Goal: Transaction & Acquisition: Download file/media

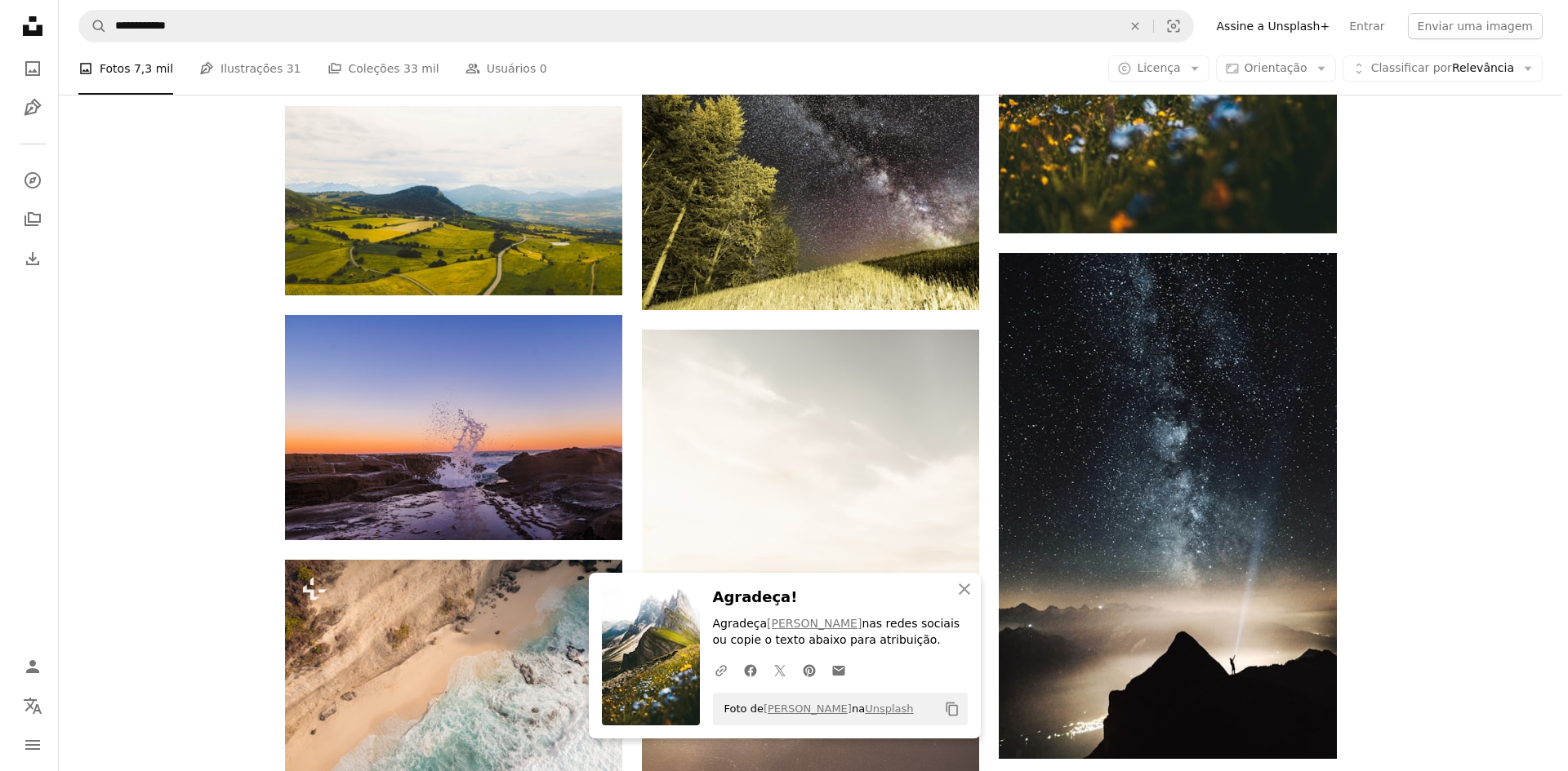
scroll to position [33676, 0]
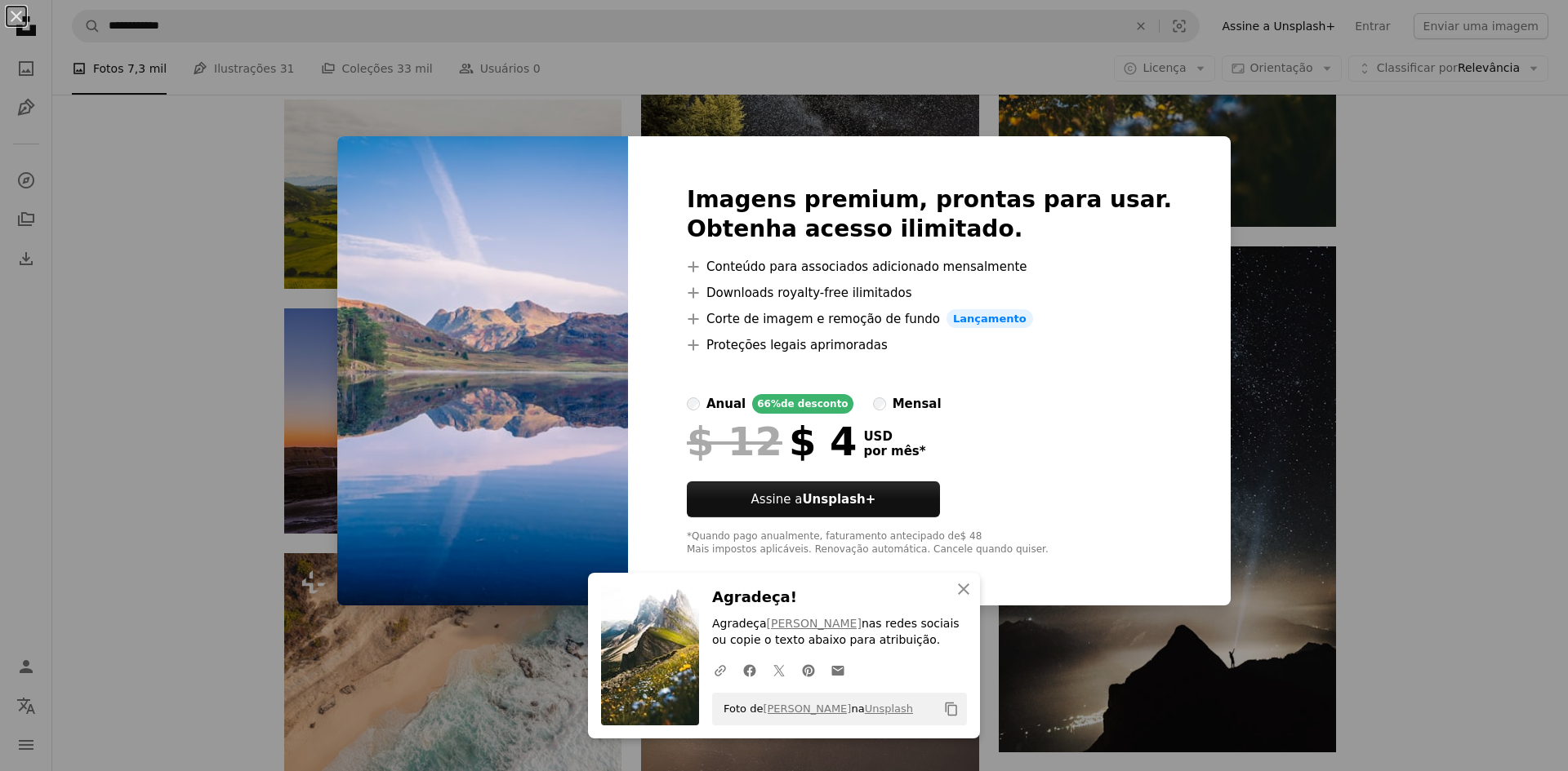
click at [227, 264] on div "An X shape An X shape Fechar Agradeça! Agradeça [PERSON_NAME] nas redes sociais…" at bounding box center [784, 386] width 1568 height 771
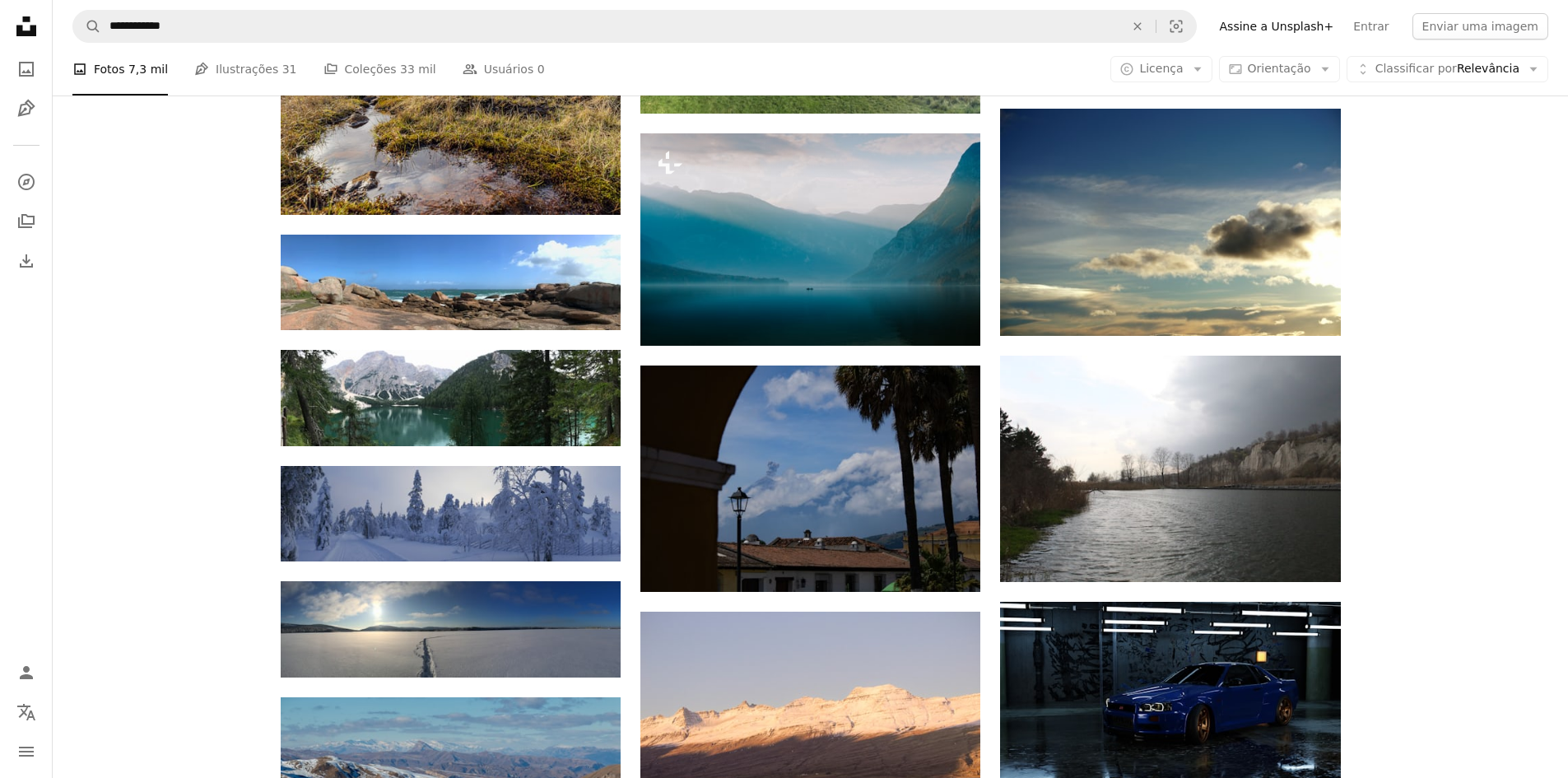
scroll to position [37029, 0]
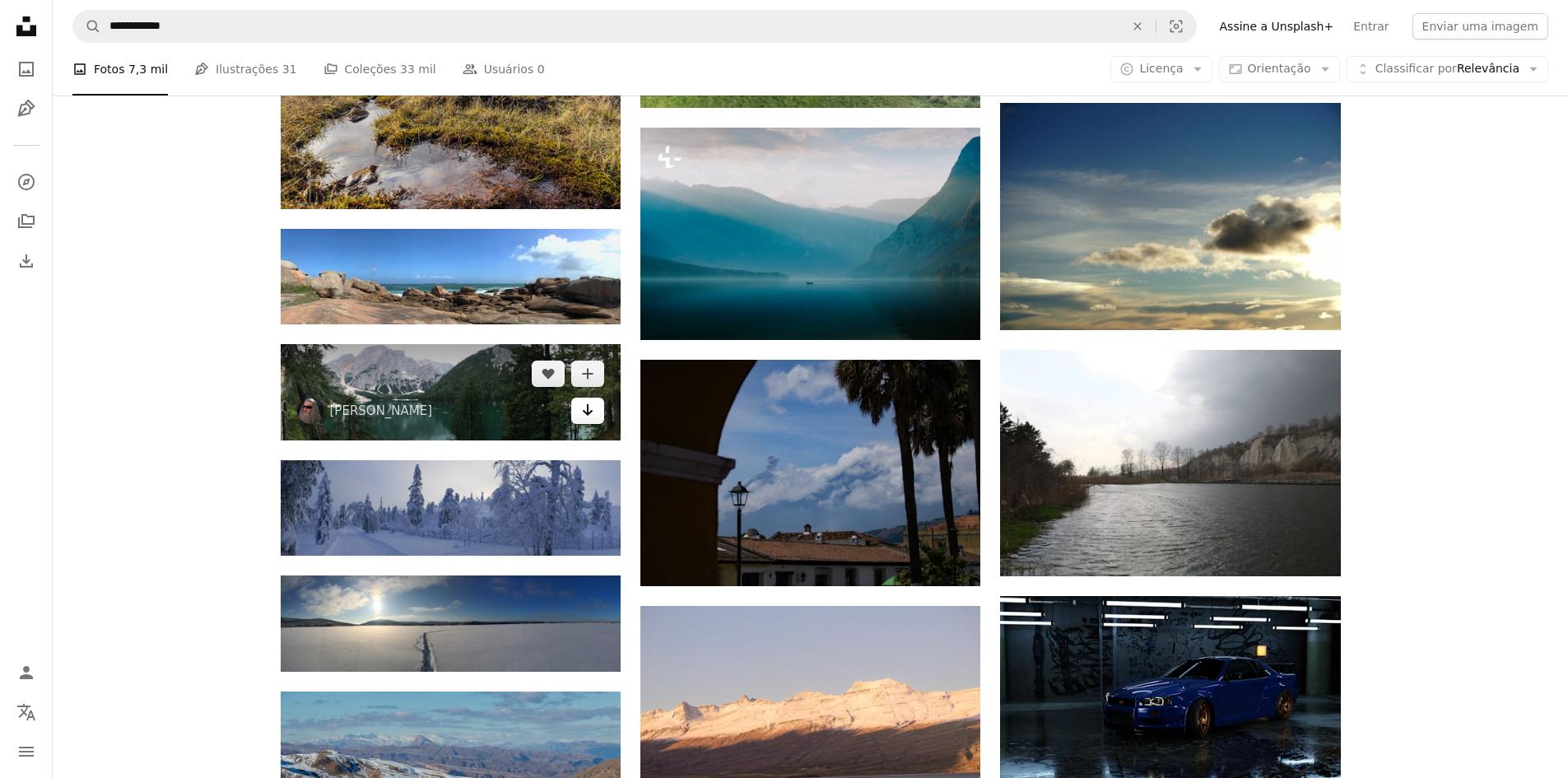
click at [588, 413] on icon "Arrow pointing down" at bounding box center [587, 410] width 13 height 20
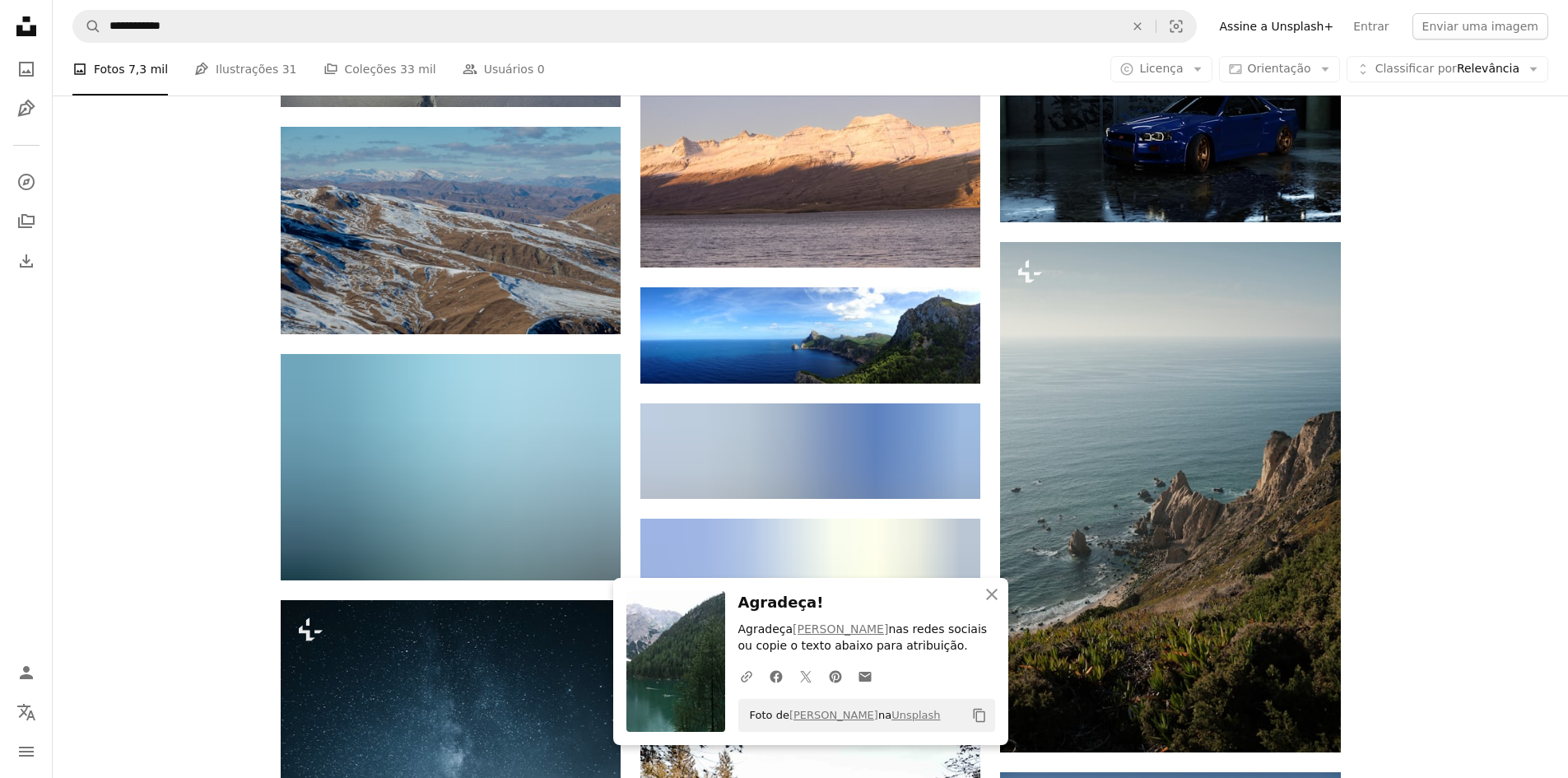
scroll to position [37606, 0]
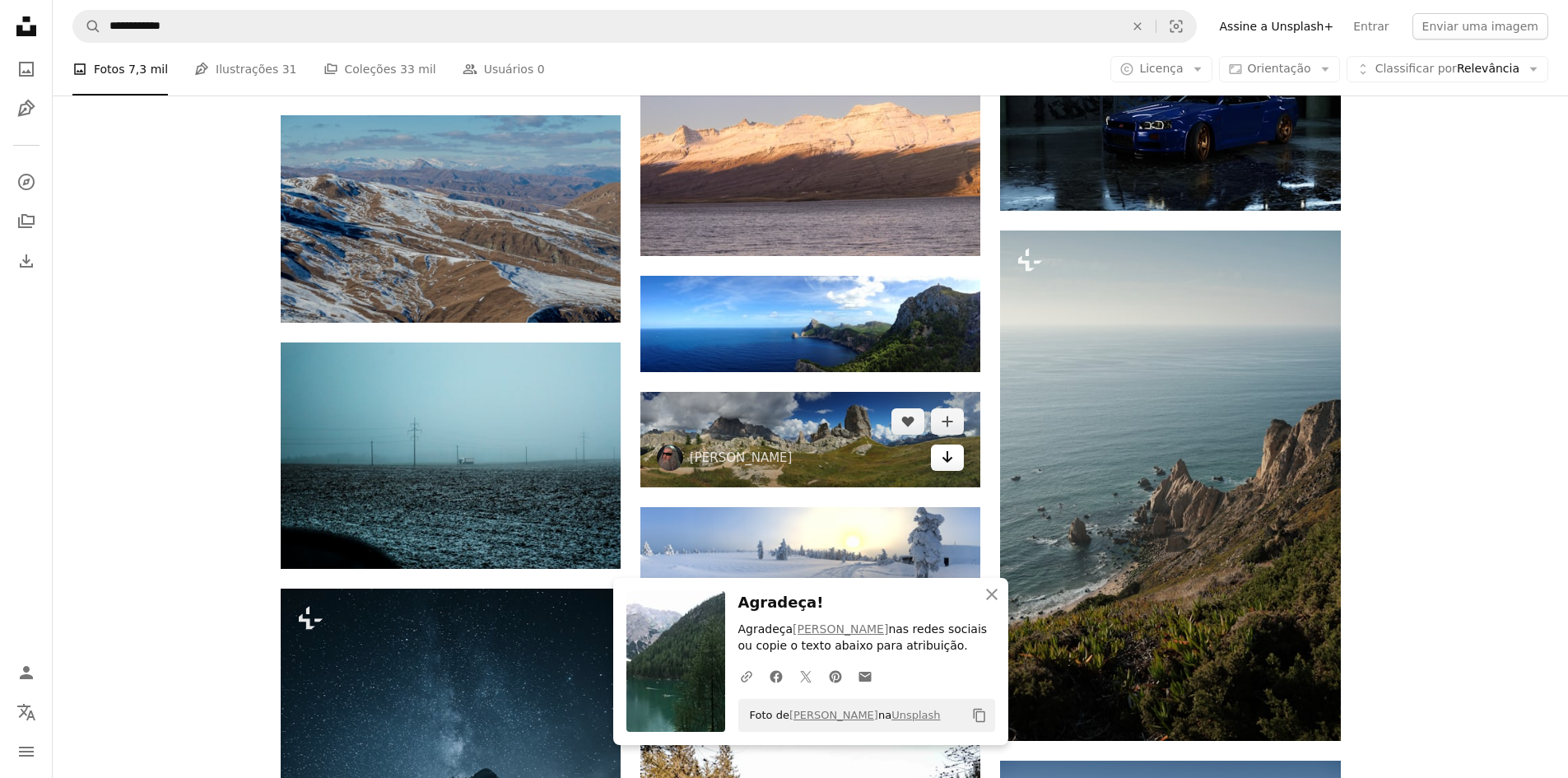
click at [949, 464] on icon "Arrow pointing down" at bounding box center [947, 457] width 13 height 20
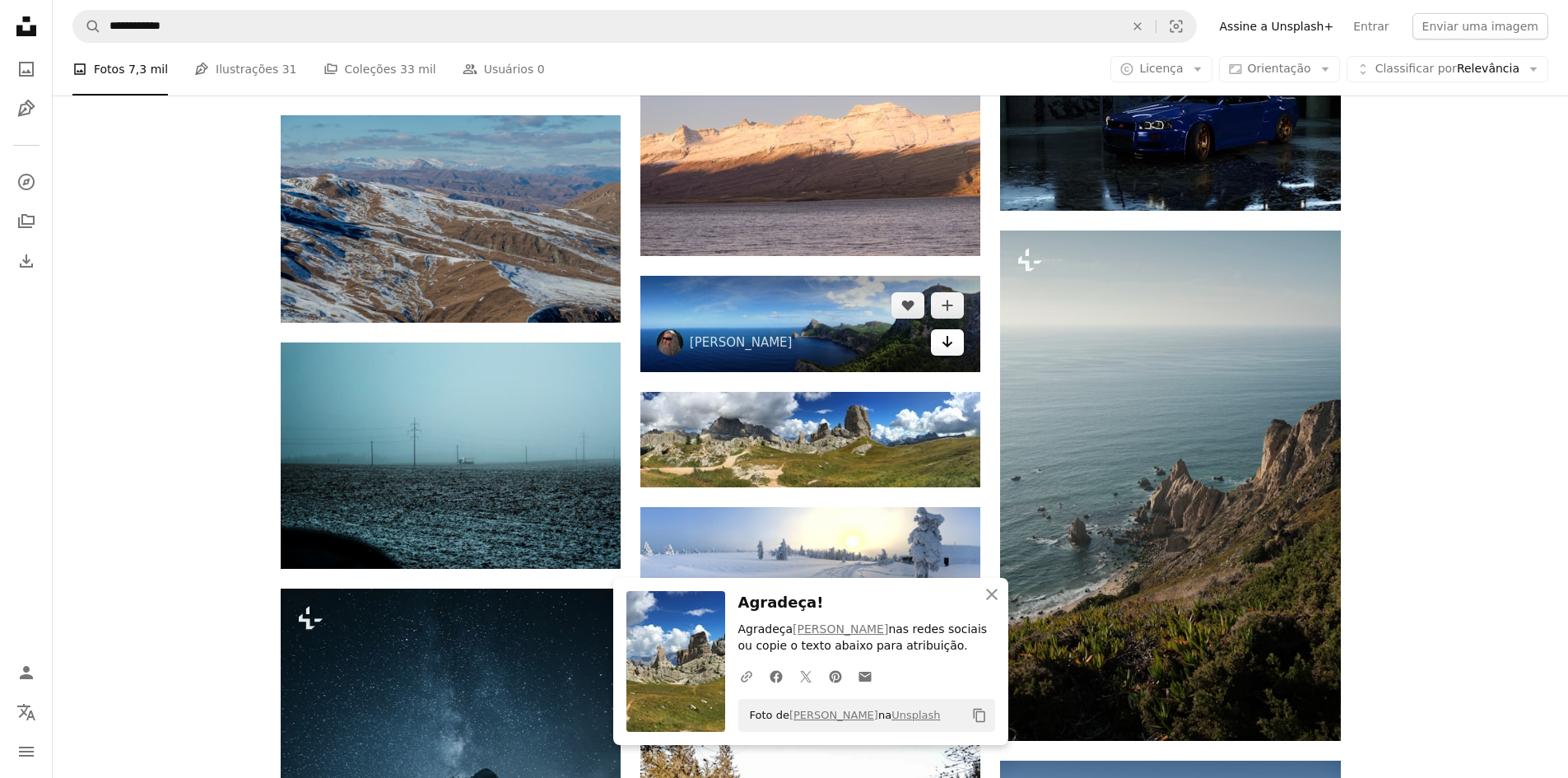
click at [944, 344] on icon "Arrow pointing down" at bounding box center [947, 342] width 13 height 20
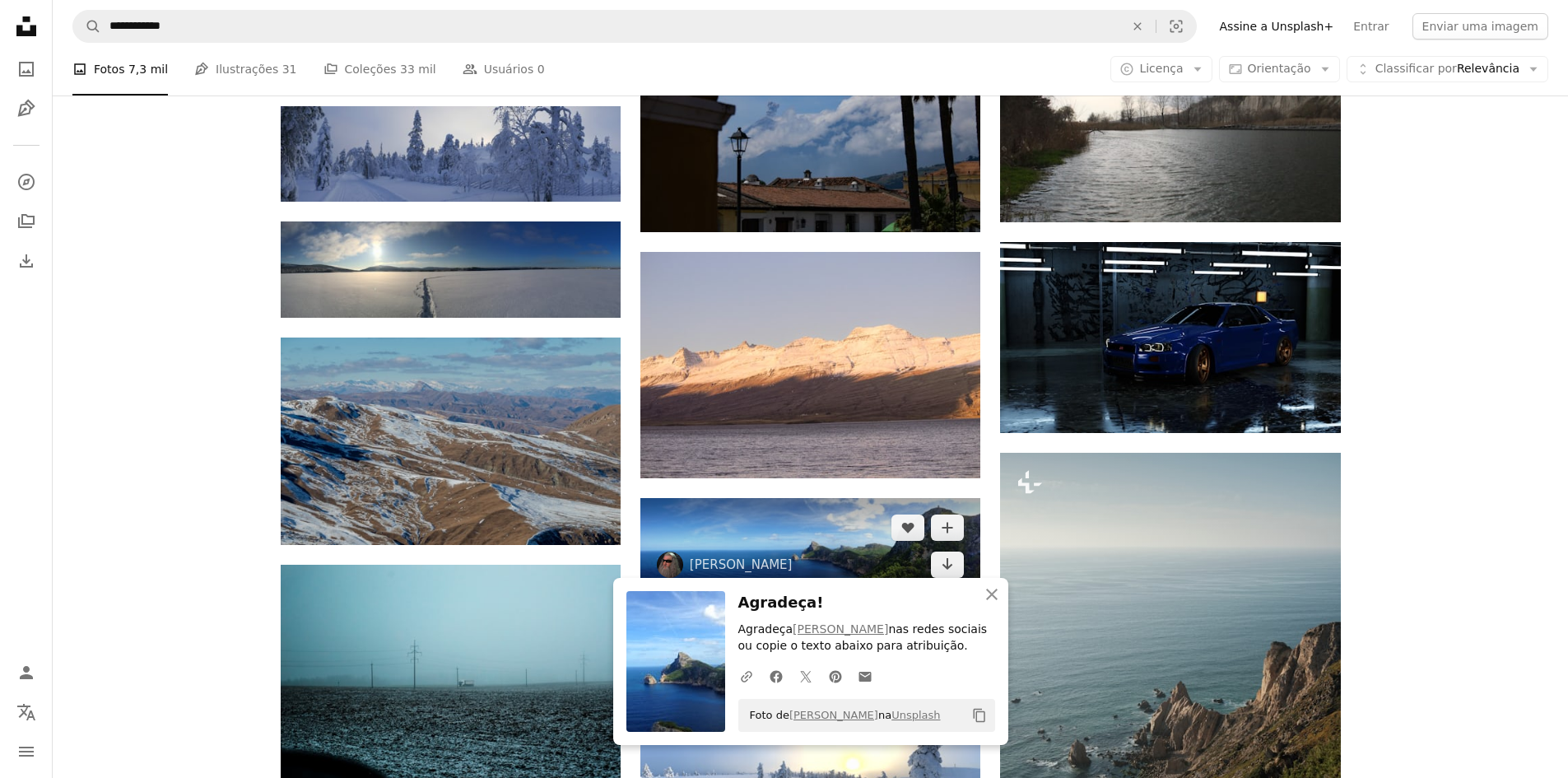
scroll to position [37277, 0]
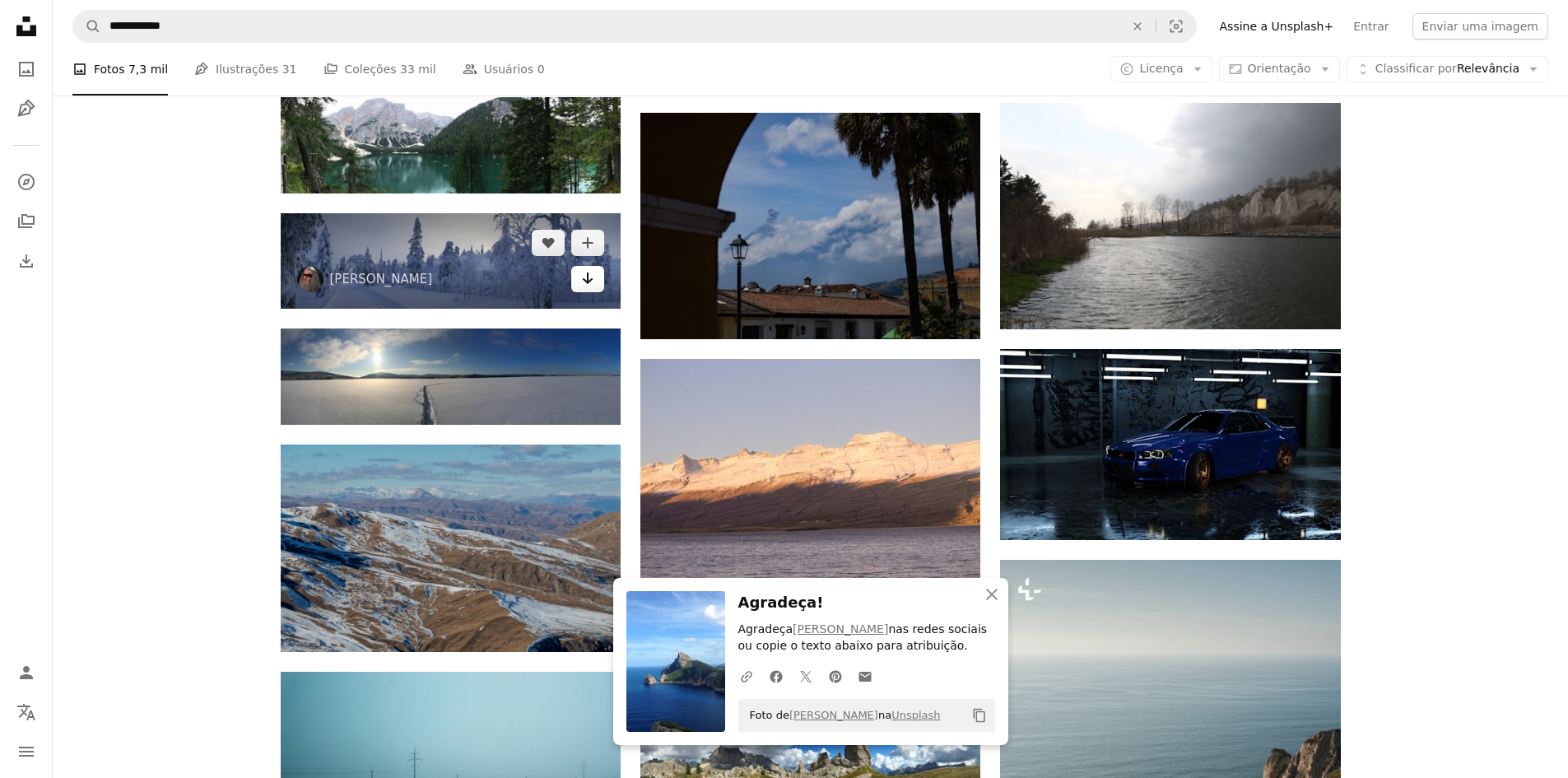
click at [588, 283] on icon "Arrow pointing down" at bounding box center [587, 279] width 13 height 20
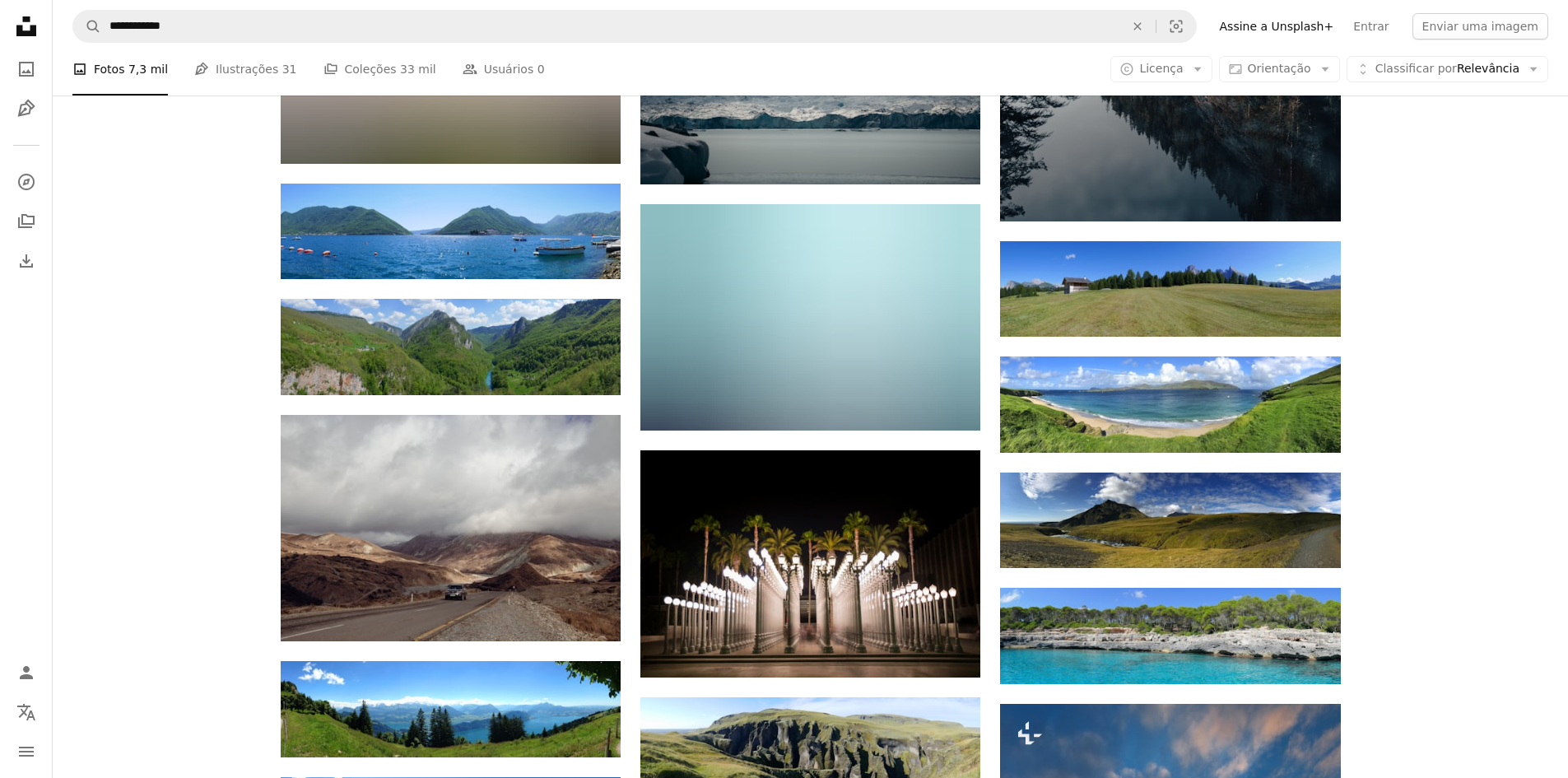
scroll to position [39088, 0]
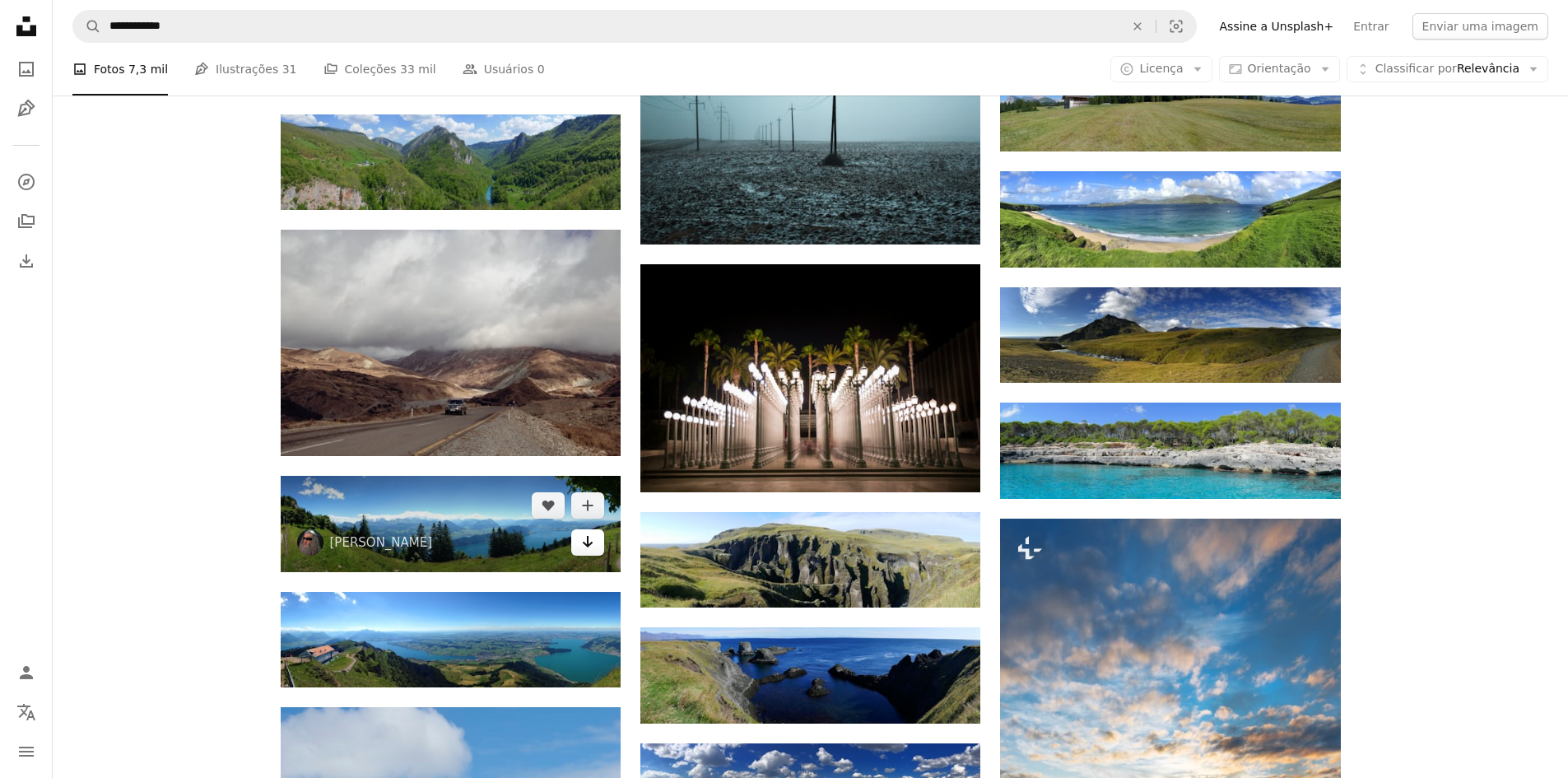
click at [590, 544] on icon "Arrow pointing down" at bounding box center [587, 541] width 13 height 20
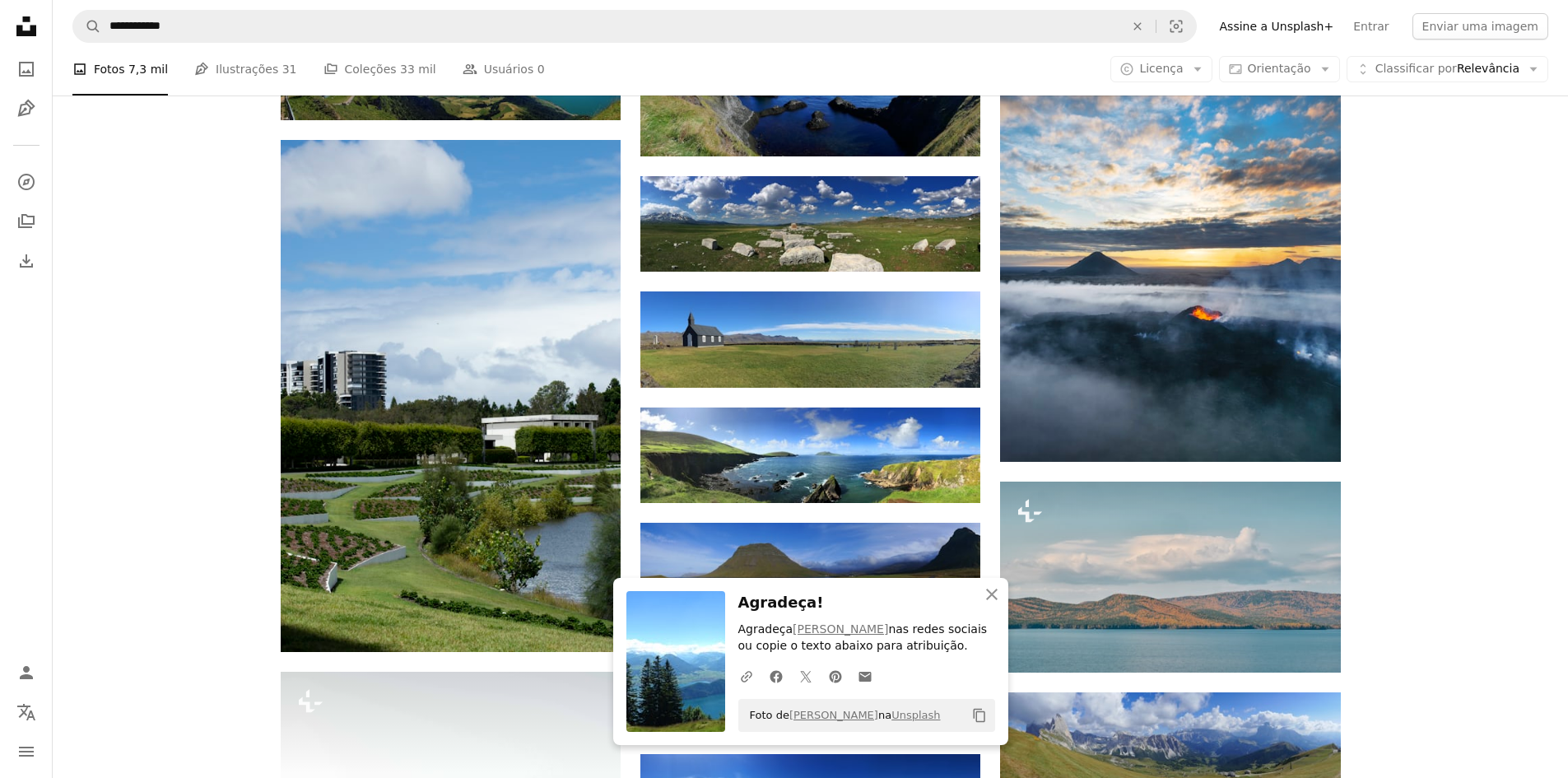
scroll to position [39746, 0]
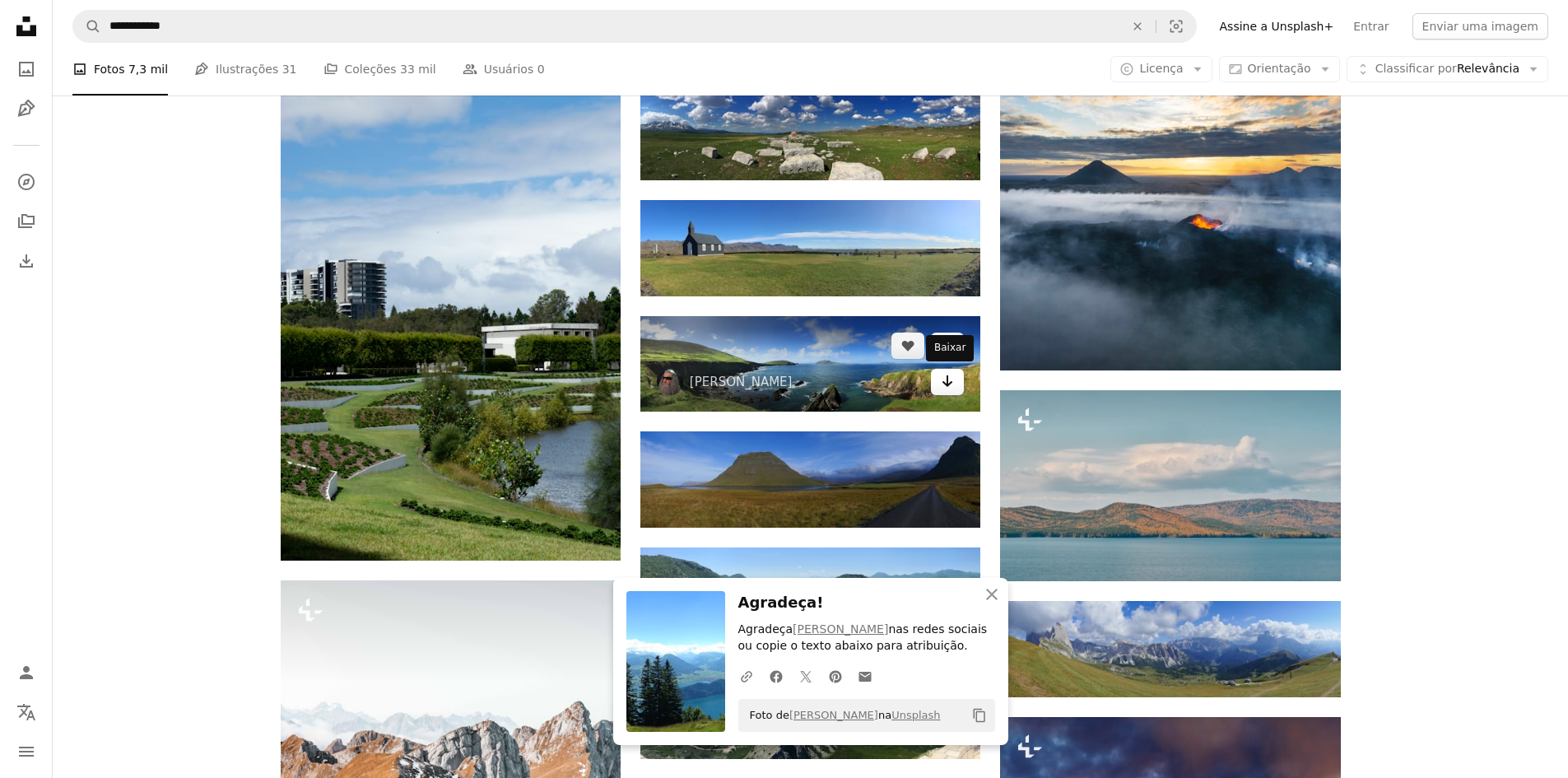
click at [942, 386] on icon "Arrow pointing down" at bounding box center [947, 381] width 13 height 20
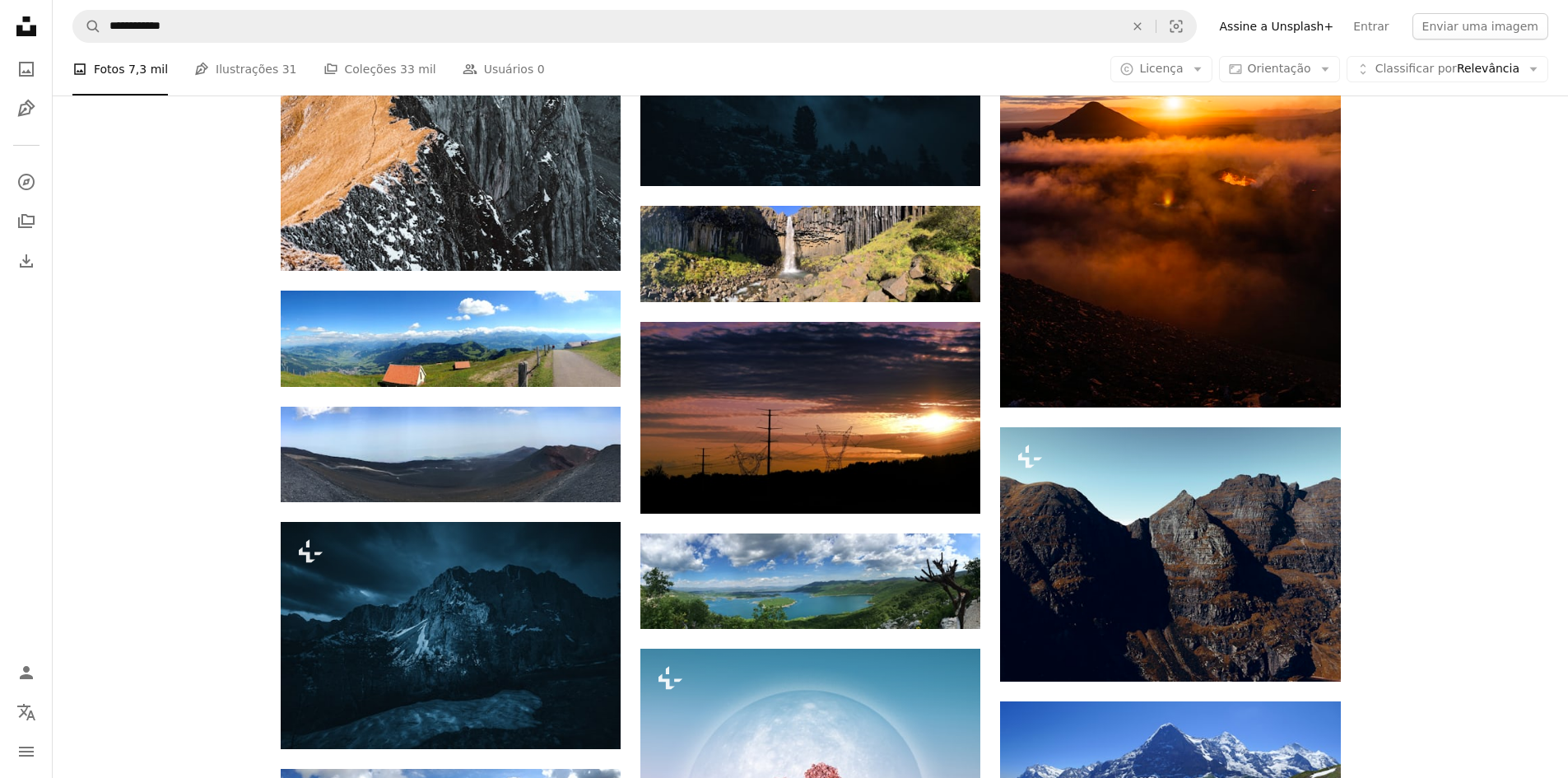
scroll to position [40570, 0]
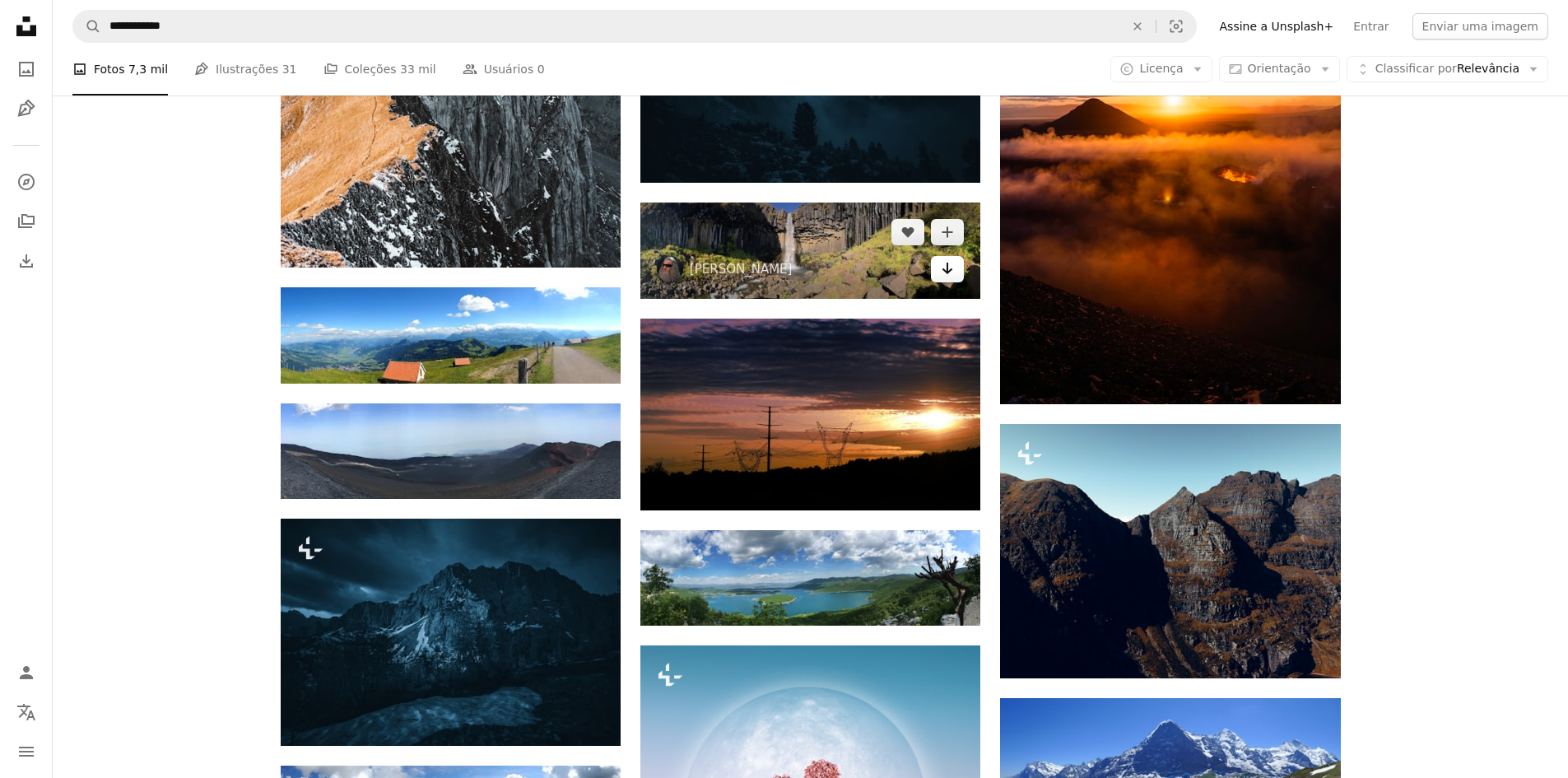
click at [951, 275] on icon "Arrow pointing down" at bounding box center [947, 269] width 13 height 20
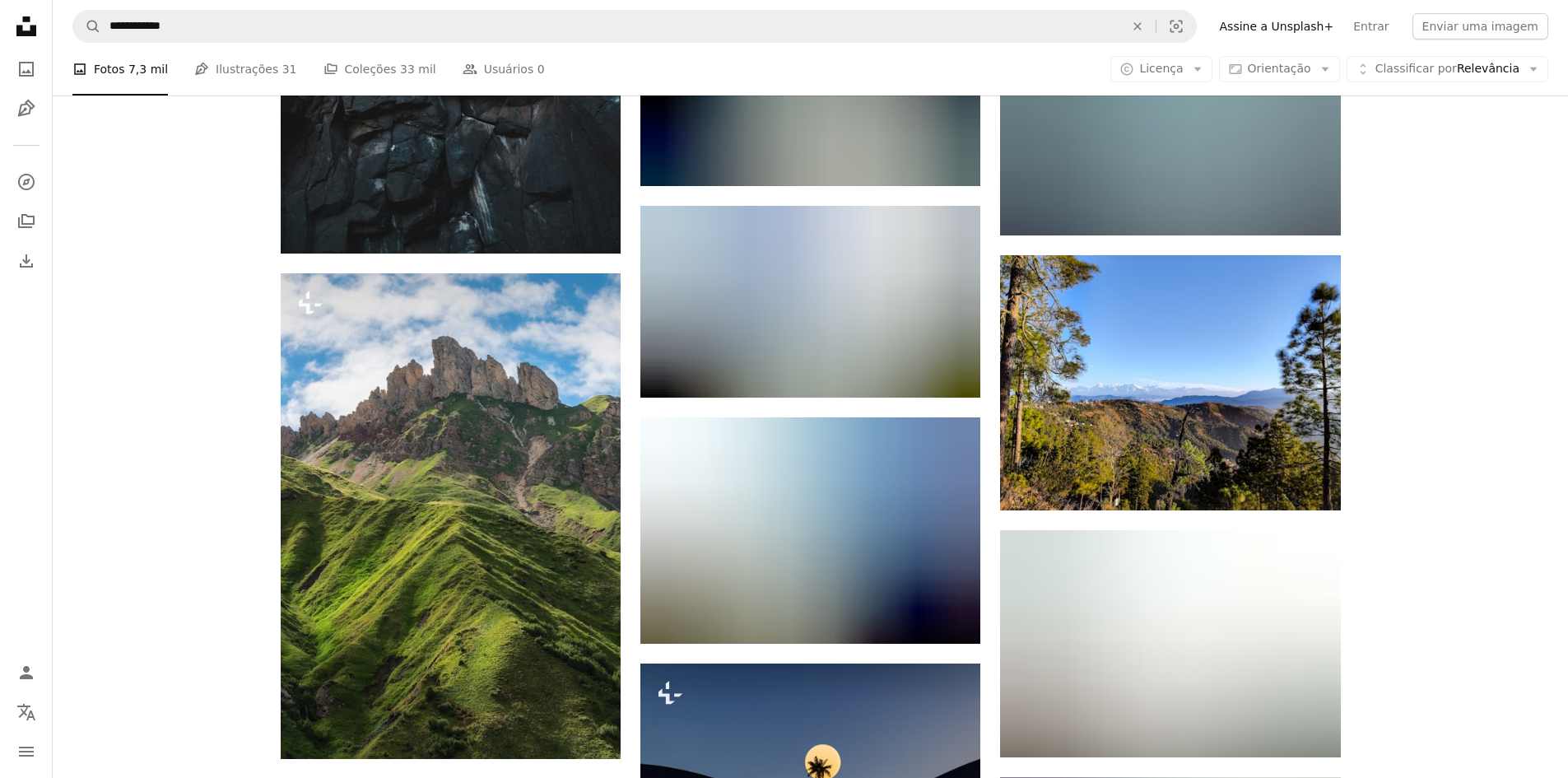
scroll to position [45100, 0]
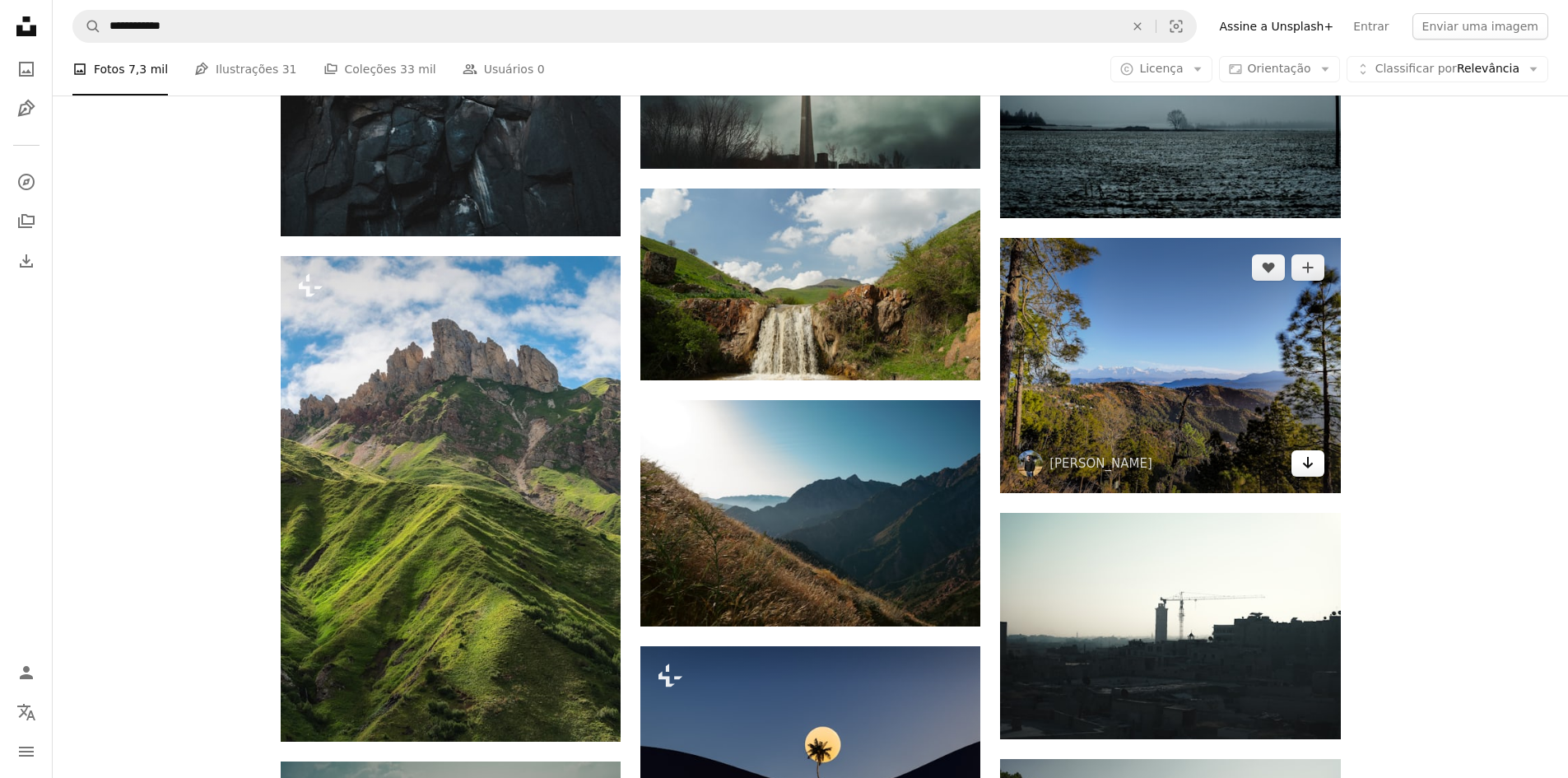
click at [1304, 462] on icon "Arrow pointing down" at bounding box center [1307, 462] width 13 height 20
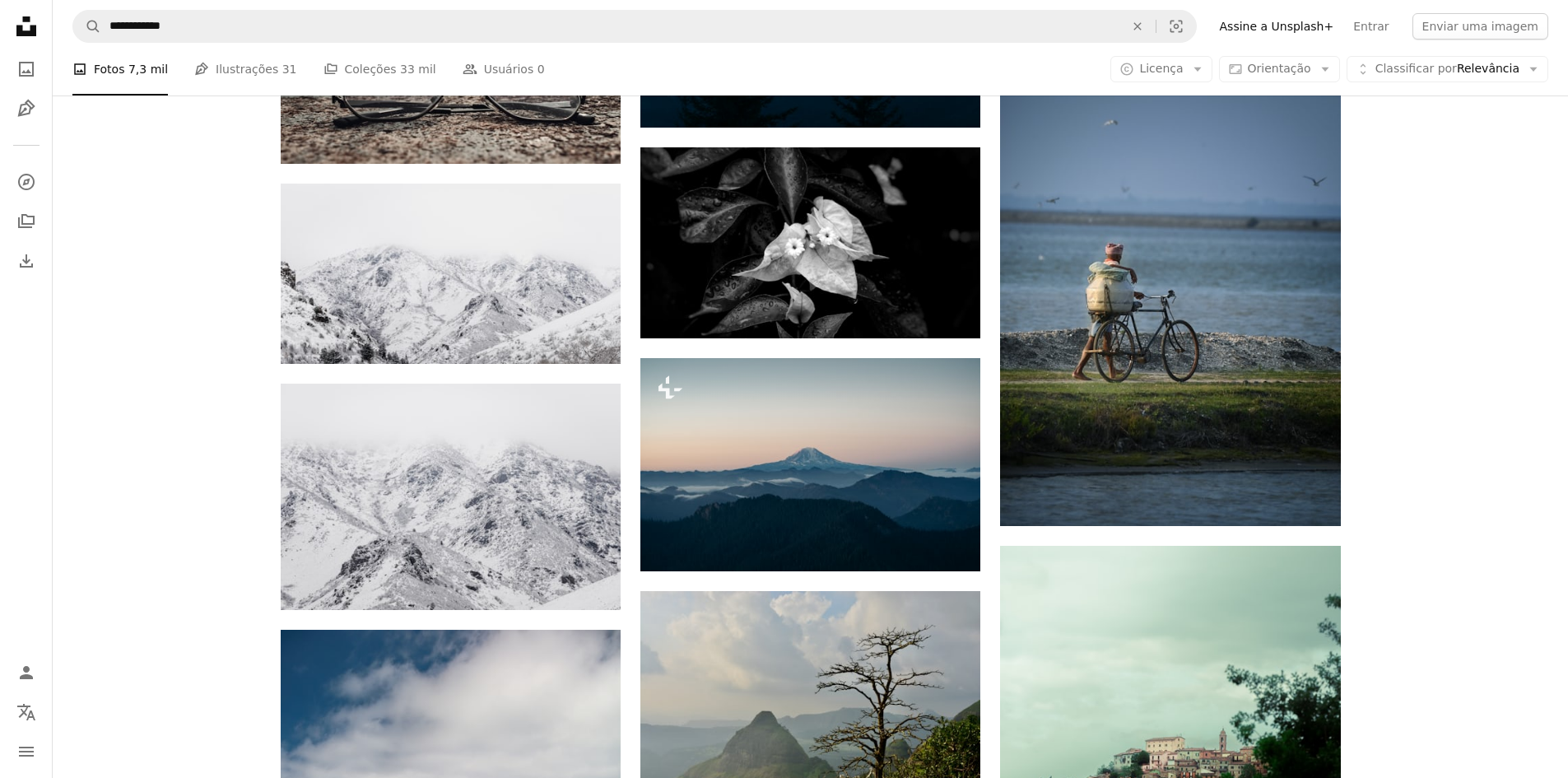
scroll to position [63216, 0]
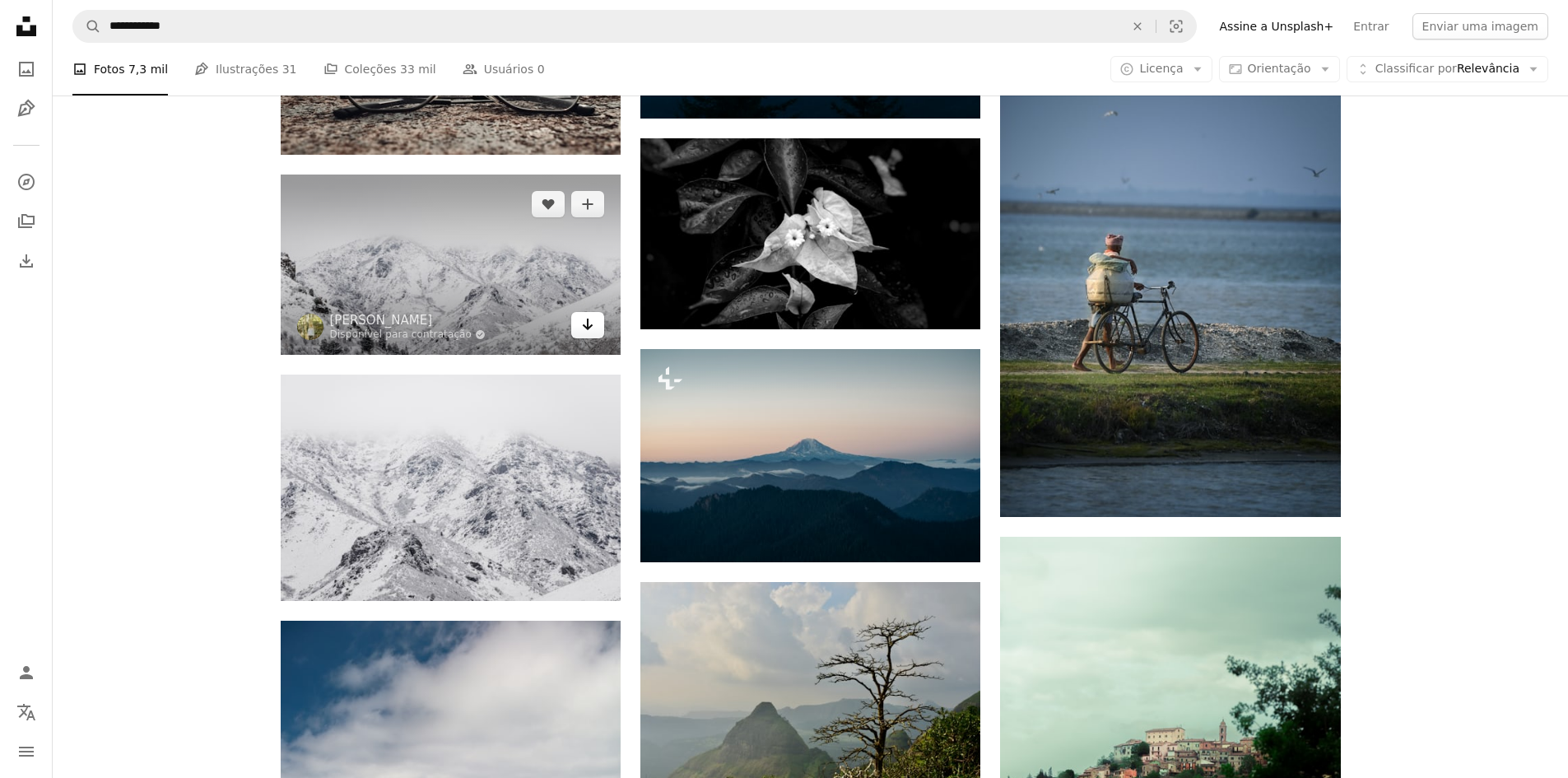
click at [585, 318] on icon "Arrow pointing down" at bounding box center [587, 324] width 13 height 20
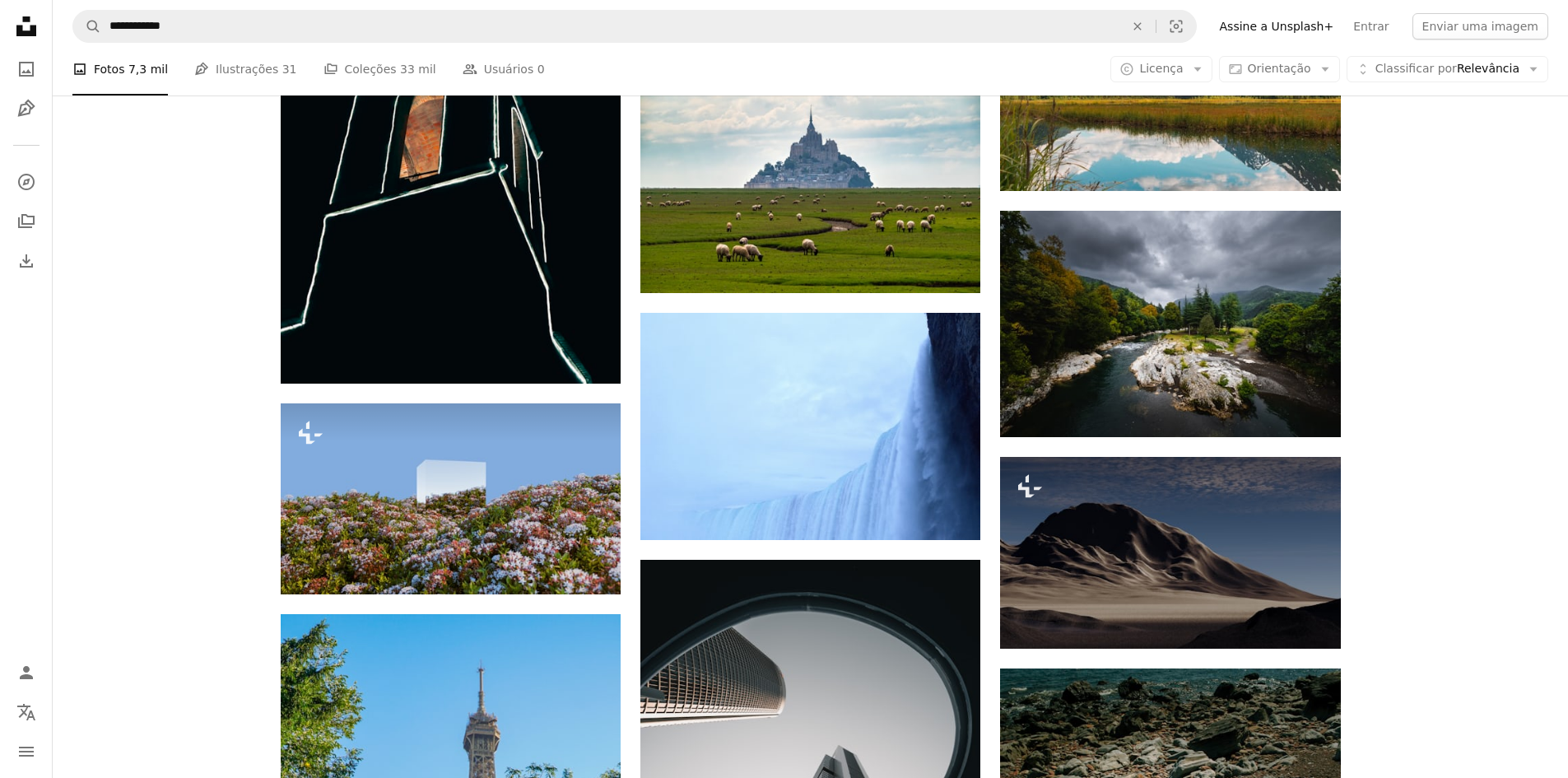
scroll to position [73840, 0]
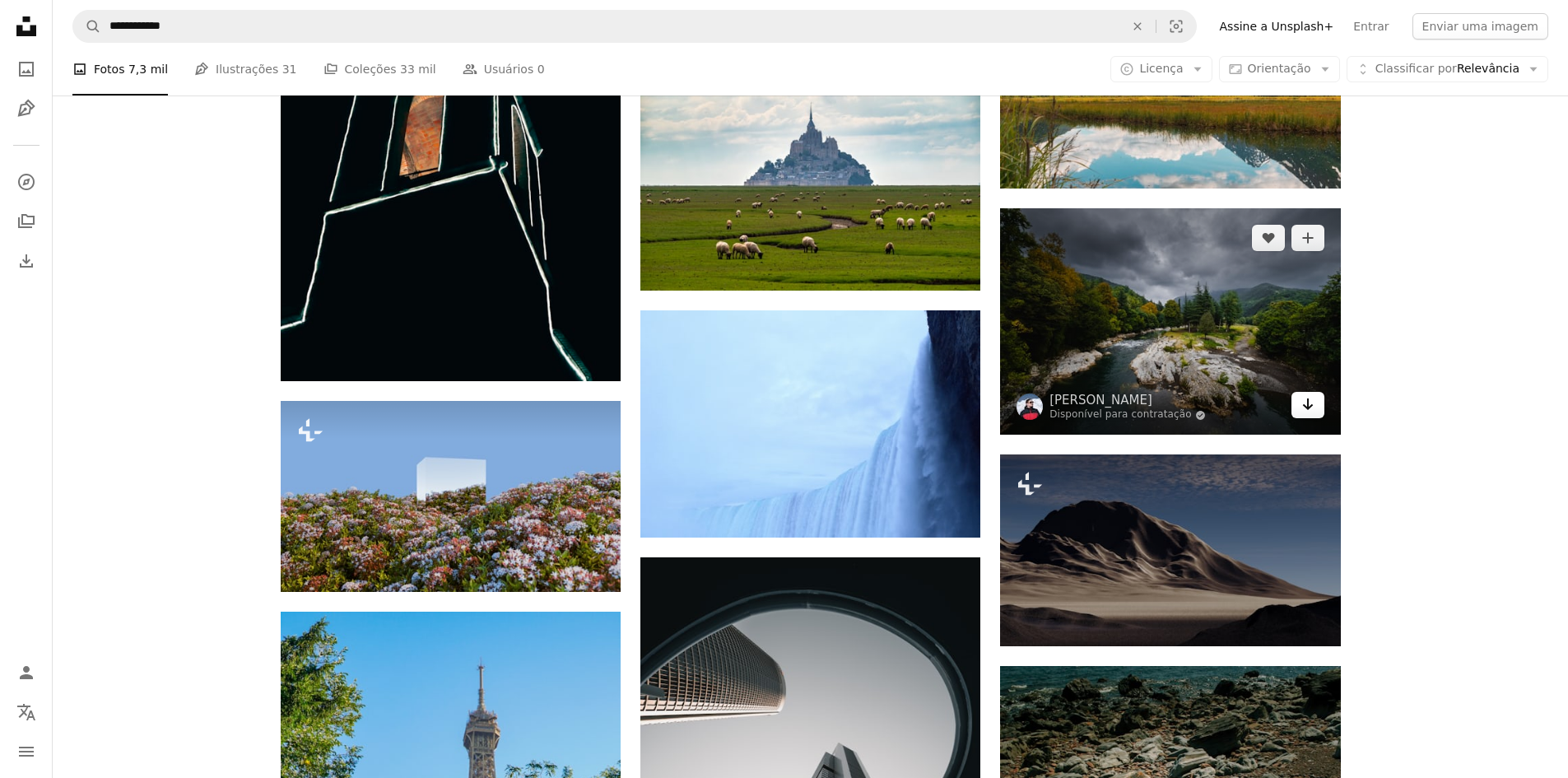
click at [1313, 400] on icon "Arrow pointing down" at bounding box center [1307, 405] width 13 height 20
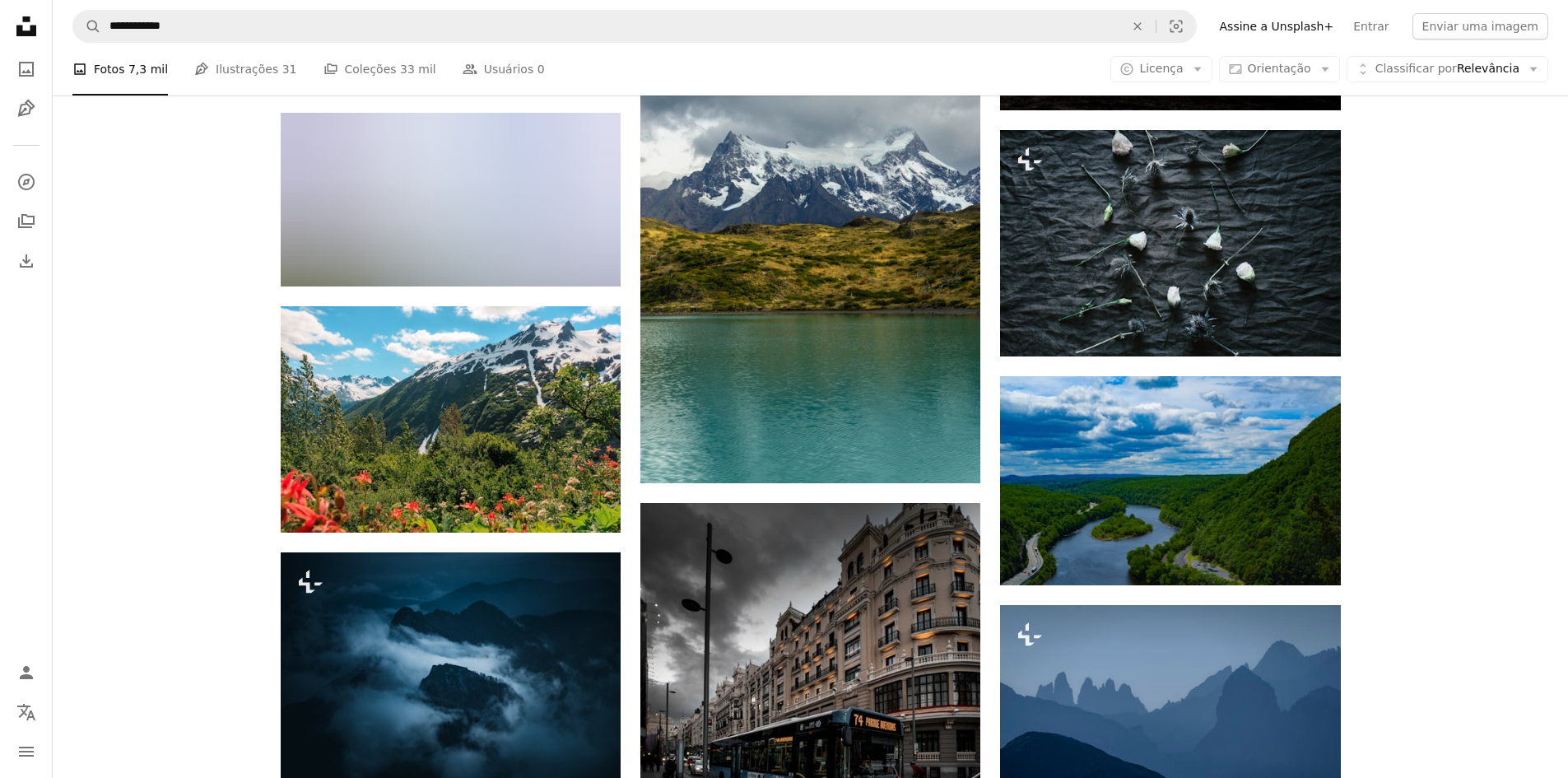
scroll to position [80922, 0]
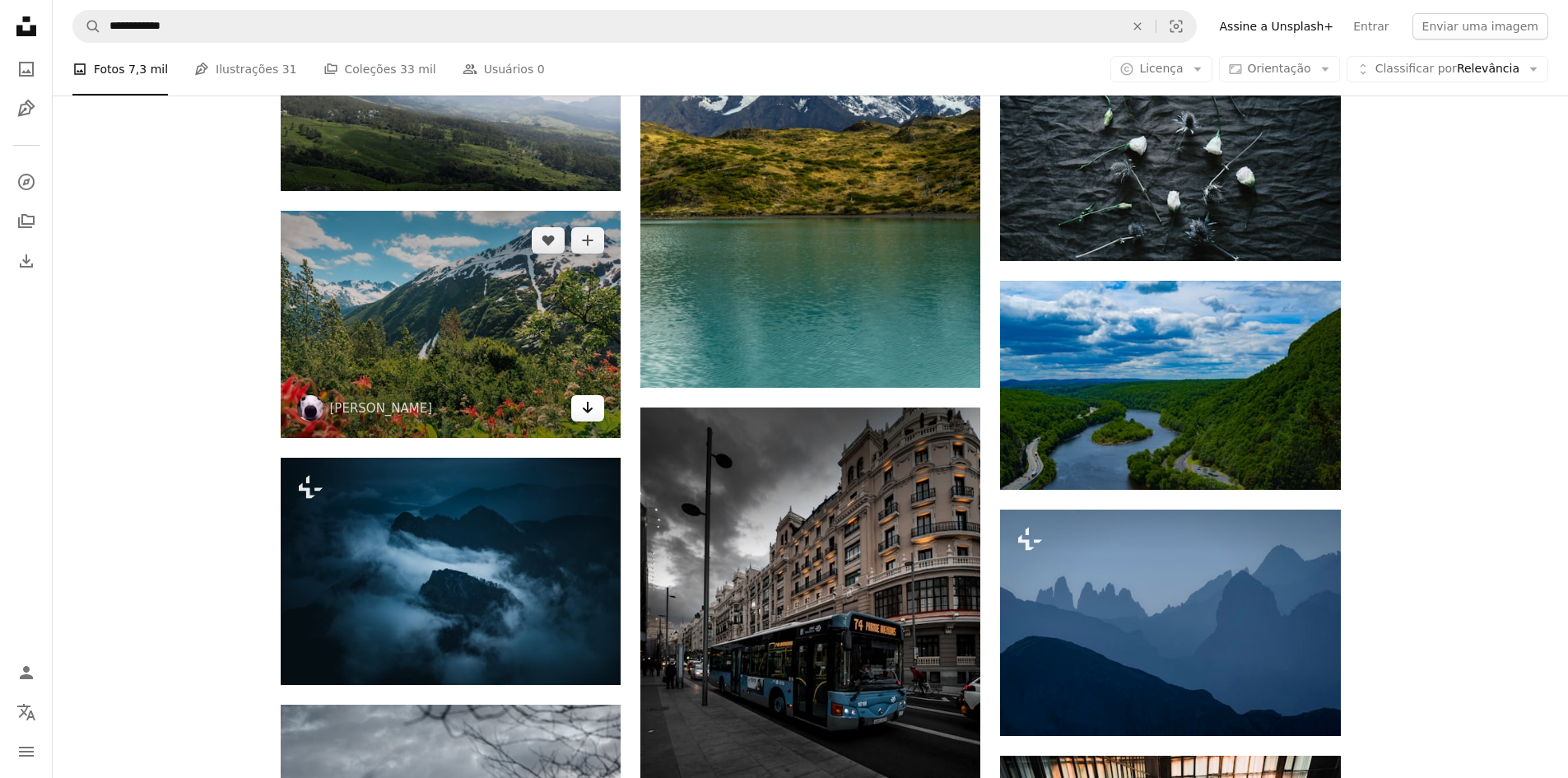
drag, startPoint x: 588, startPoint y: 395, endPoint x: 598, endPoint y: 395, distance: 10.0
click at [588, 398] on icon "Arrow pointing down" at bounding box center [587, 408] width 13 height 20
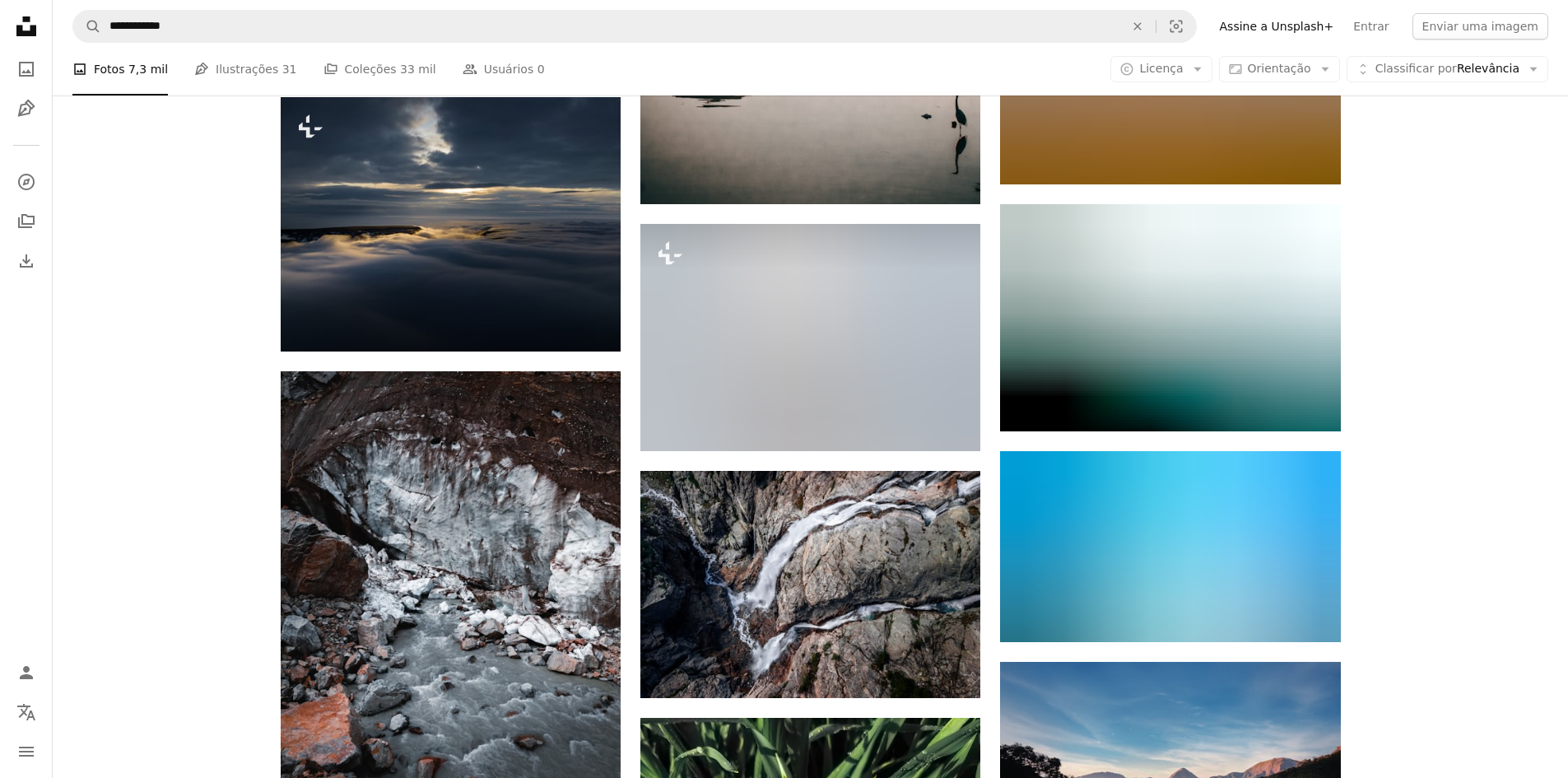
scroll to position [83475, 0]
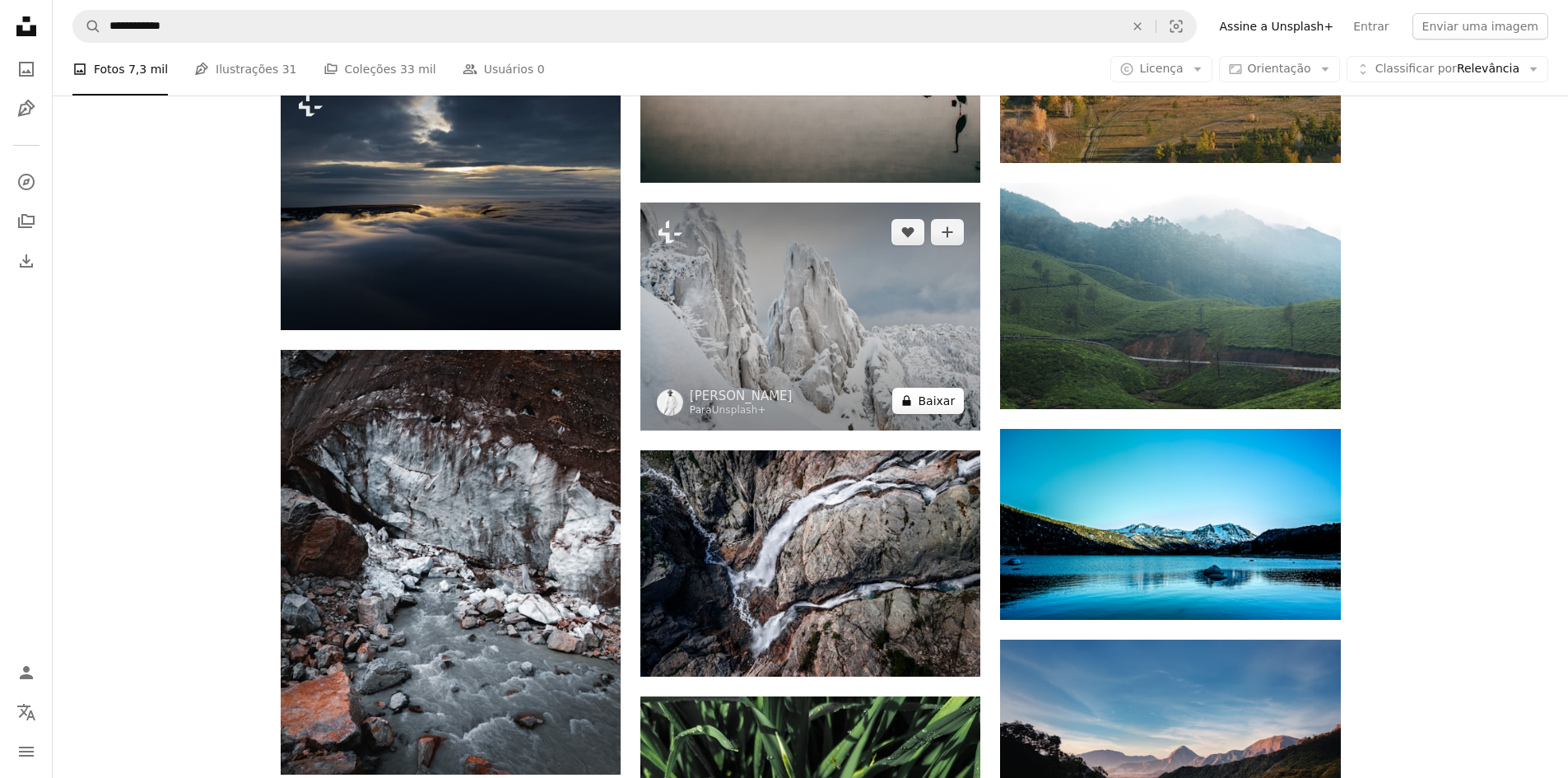
click at [955, 390] on button "A lock Baixar" at bounding box center [927, 401] width 71 height 26
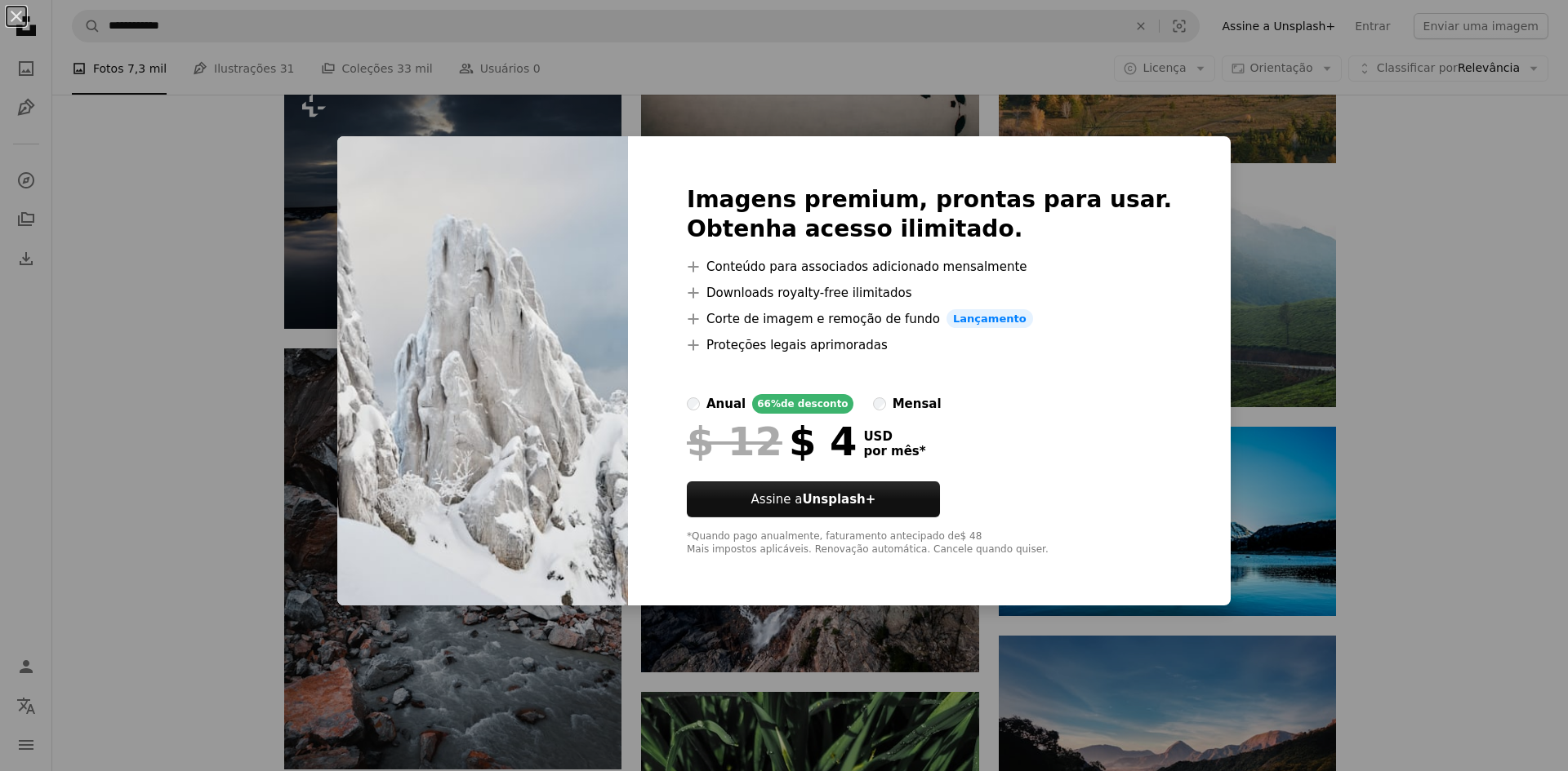
click at [1363, 291] on div "An X shape Imagens premium, prontas para usar. Obtenha acesso ilimitado. A plus…" at bounding box center [784, 386] width 1568 height 771
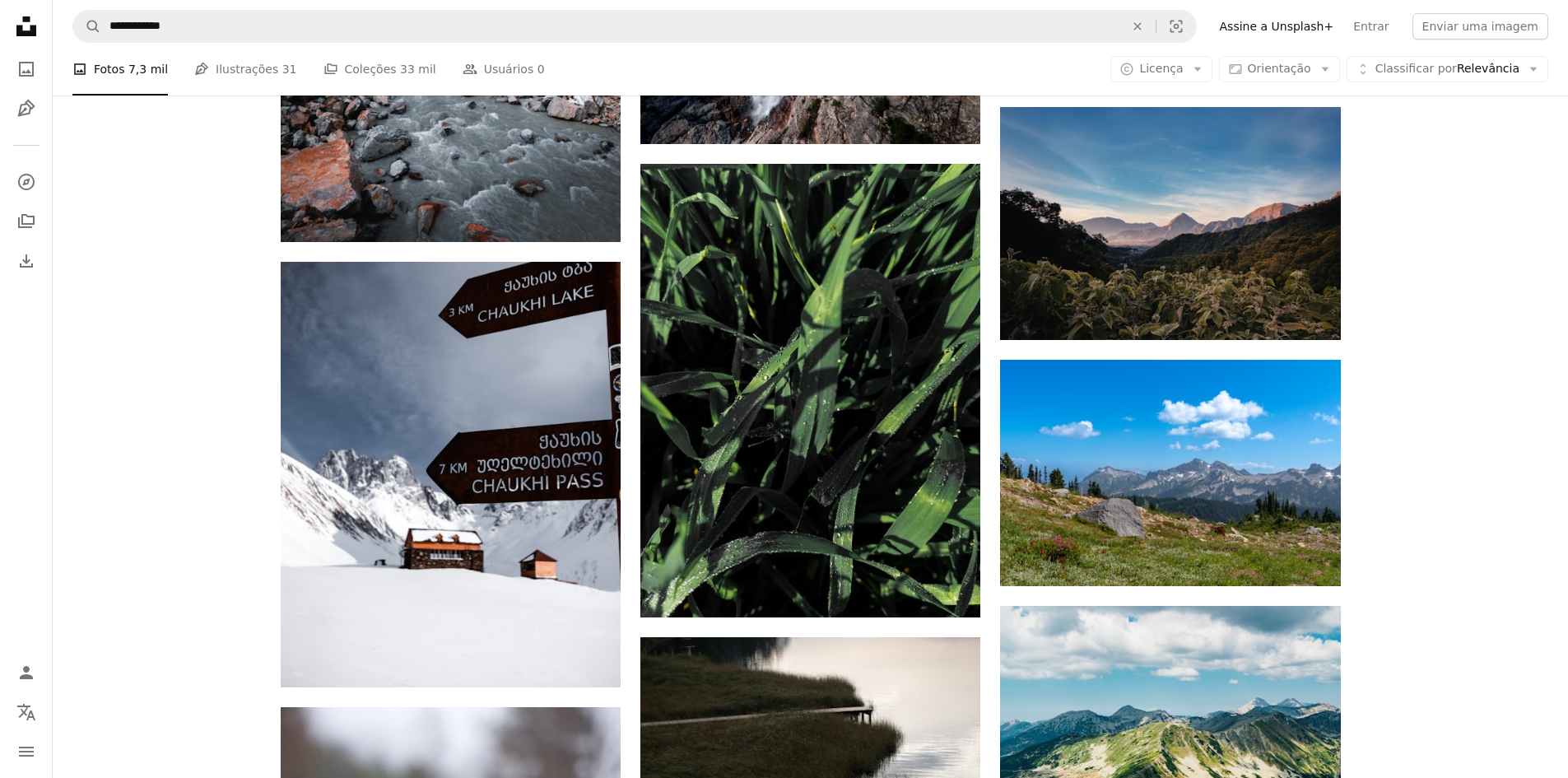
scroll to position [84051, 0]
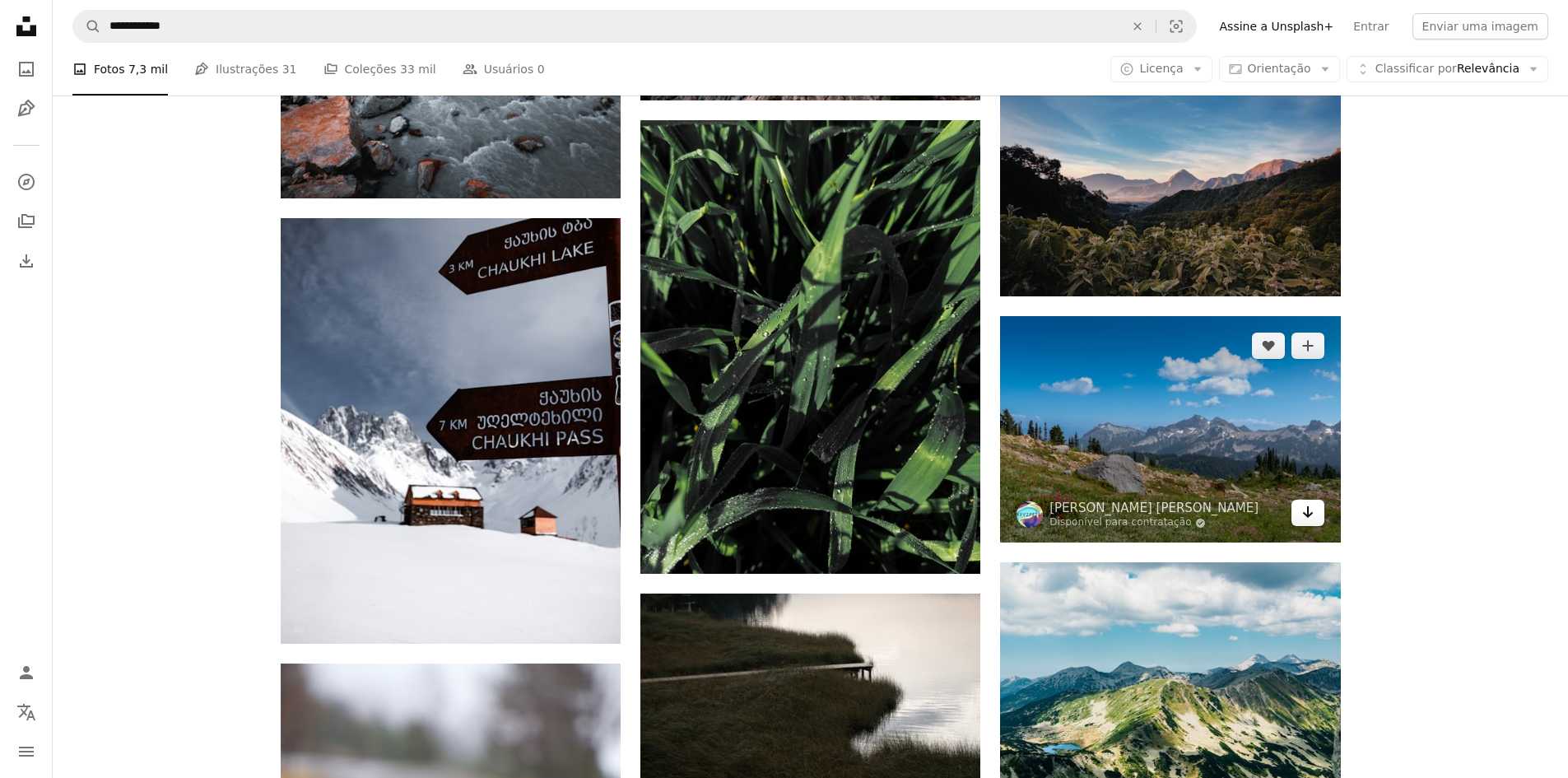
click at [1313, 506] on icon "Arrow pointing down" at bounding box center [1307, 512] width 13 height 20
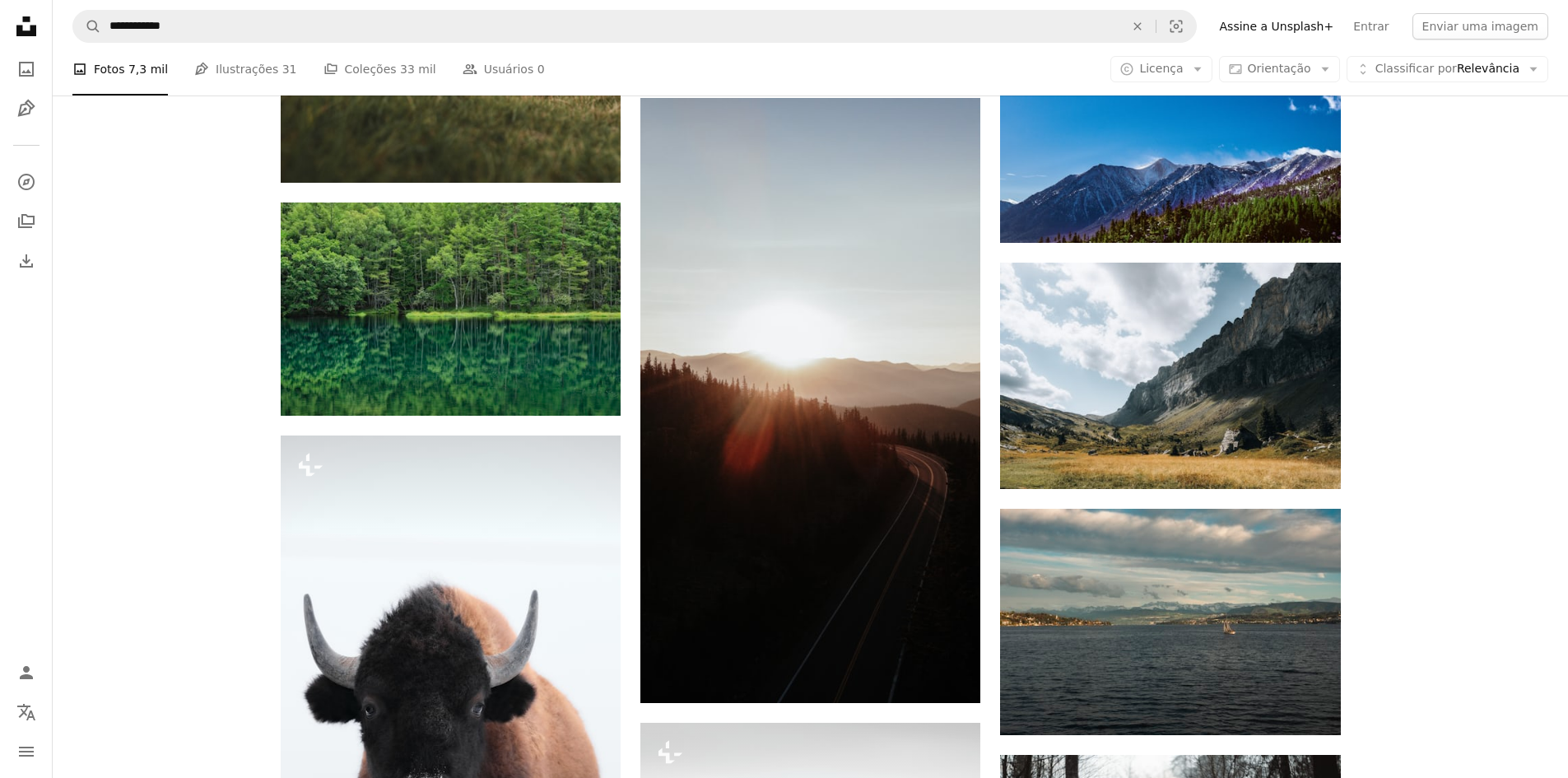
scroll to position [93357, 0]
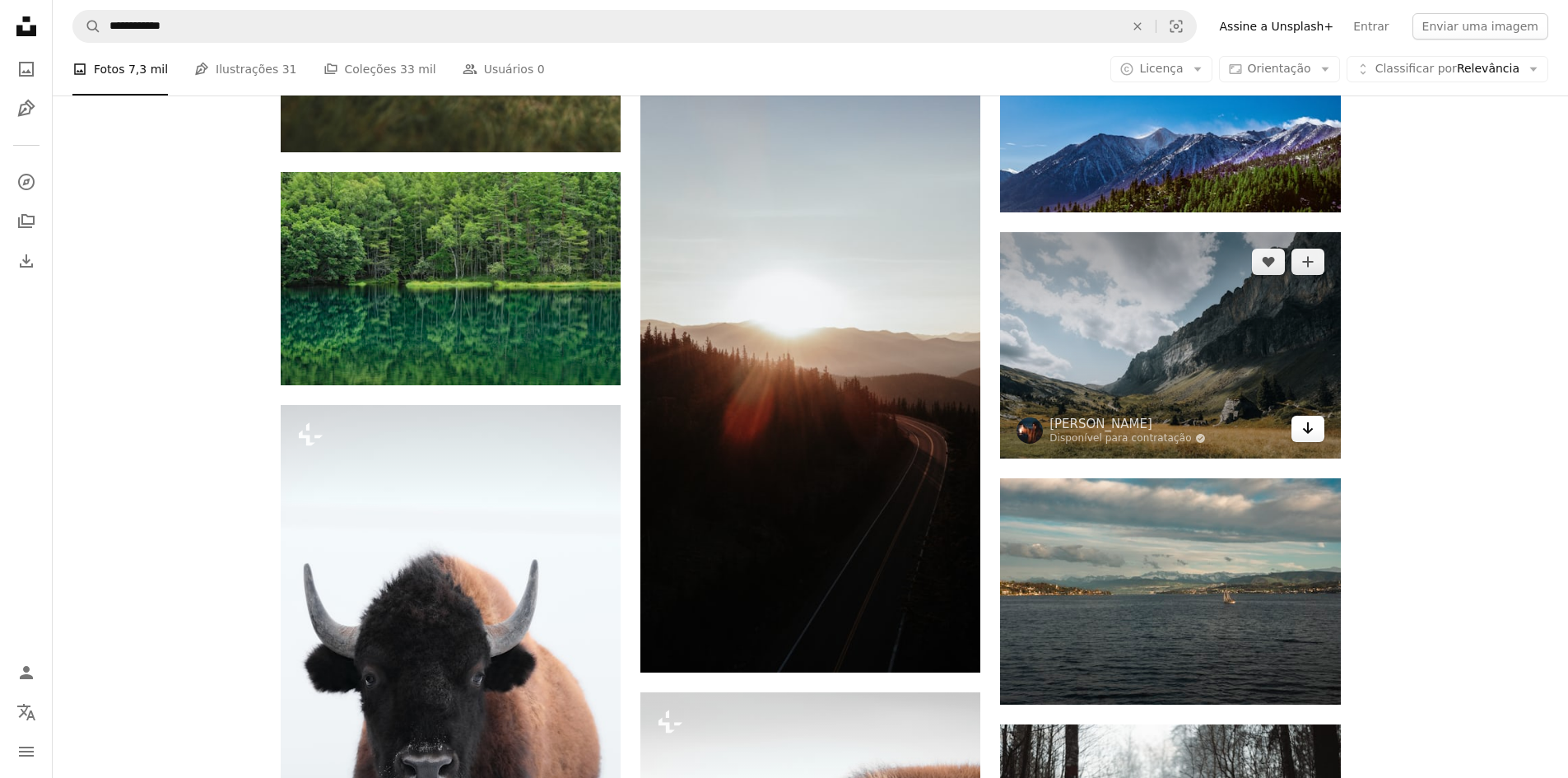
click at [1314, 421] on icon "Arrow pointing down" at bounding box center [1307, 428] width 13 height 20
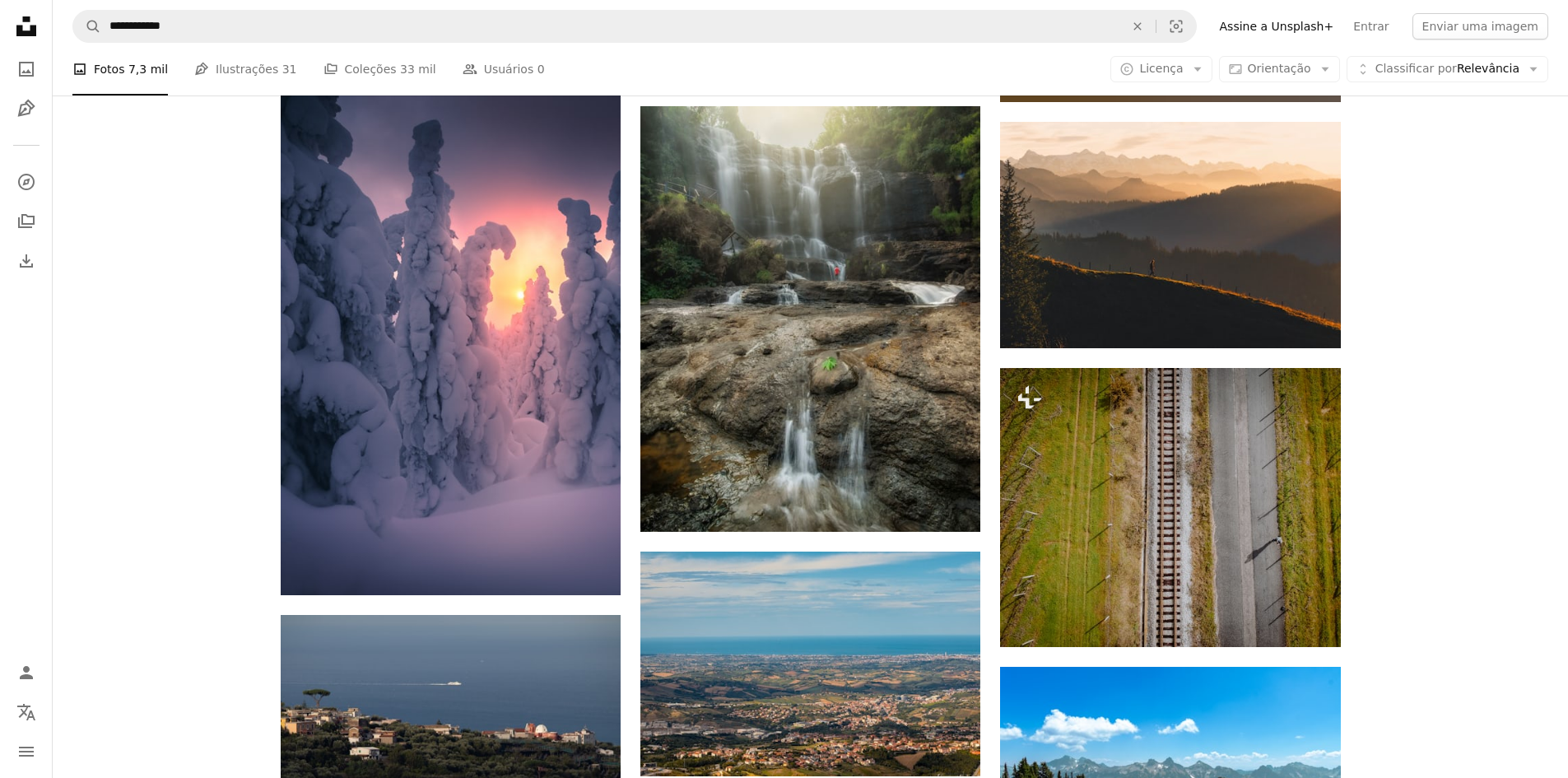
scroll to position [95581, 0]
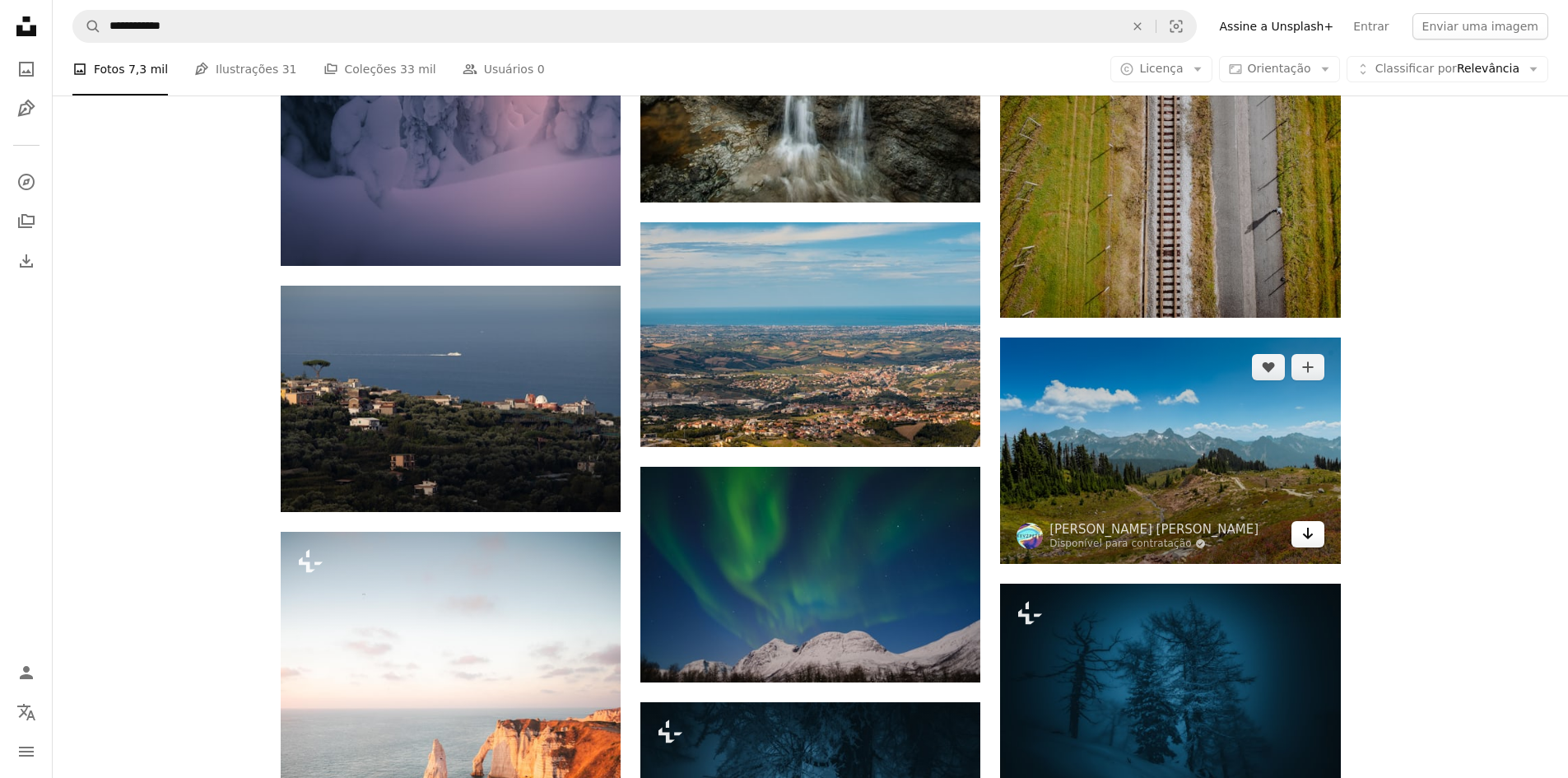
click at [1314, 524] on icon "Arrow pointing down" at bounding box center [1307, 534] width 13 height 20
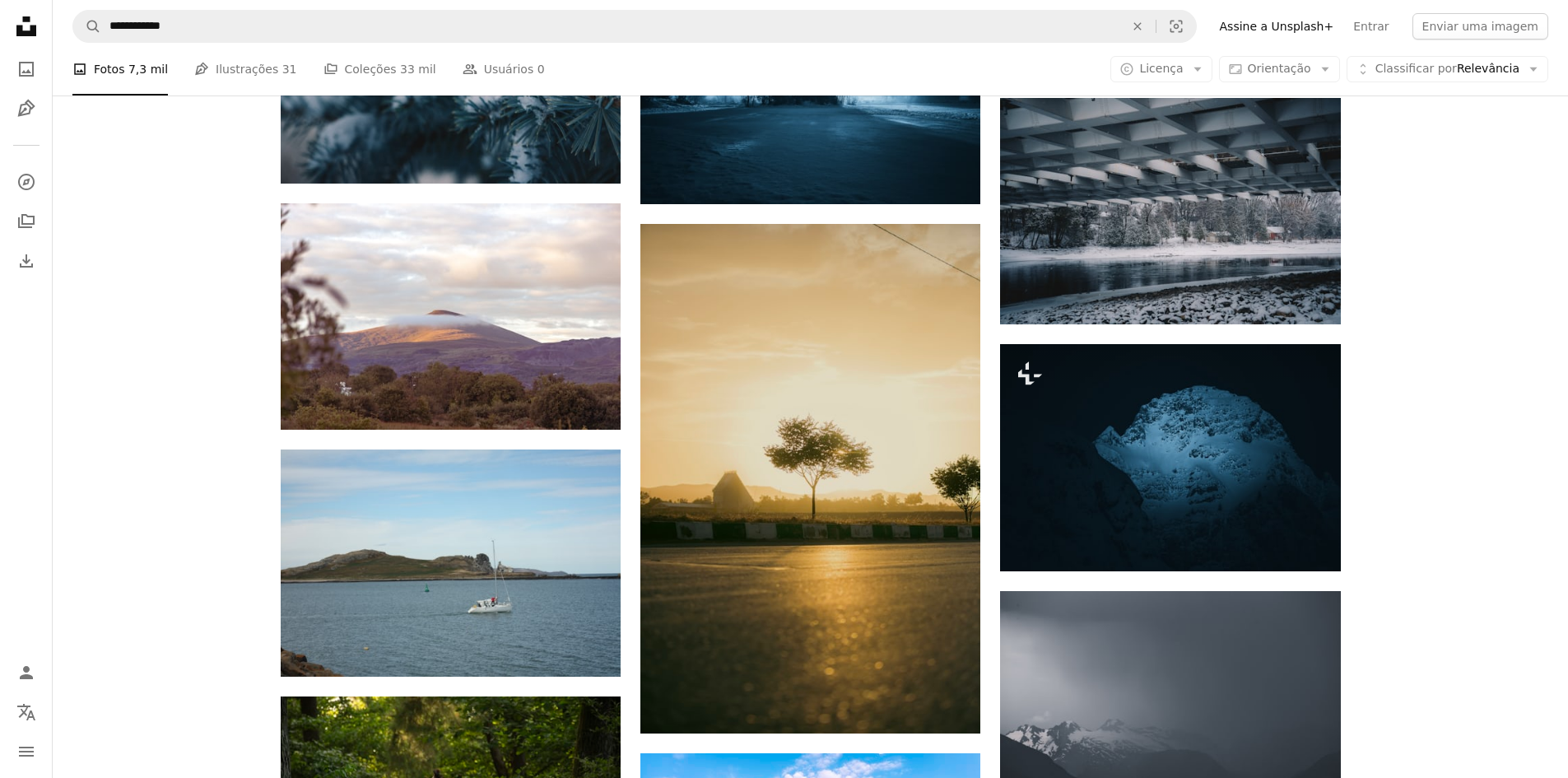
scroll to position [101757, 0]
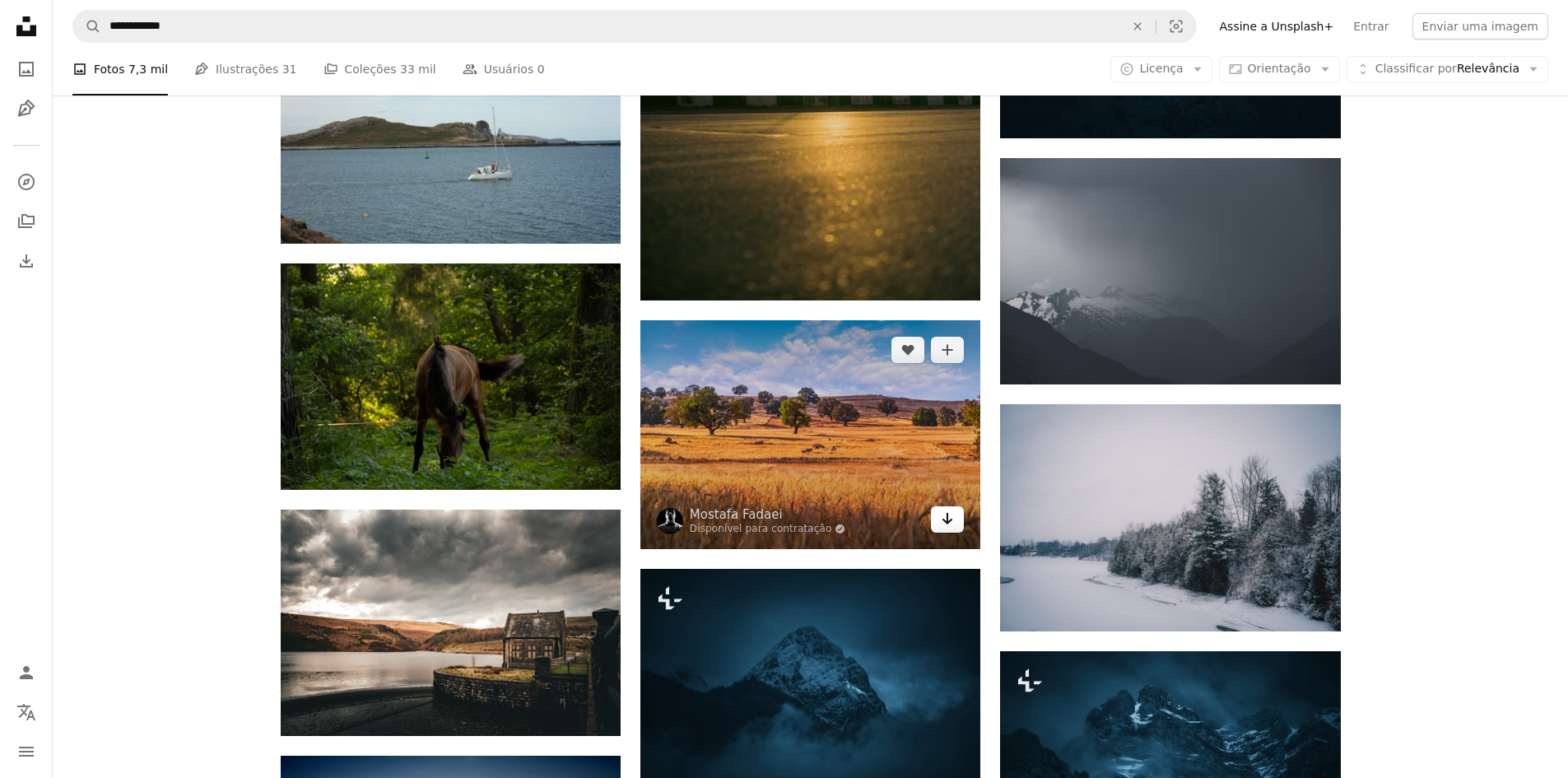
click at [949, 509] on icon "Arrow pointing down" at bounding box center [947, 519] width 13 height 20
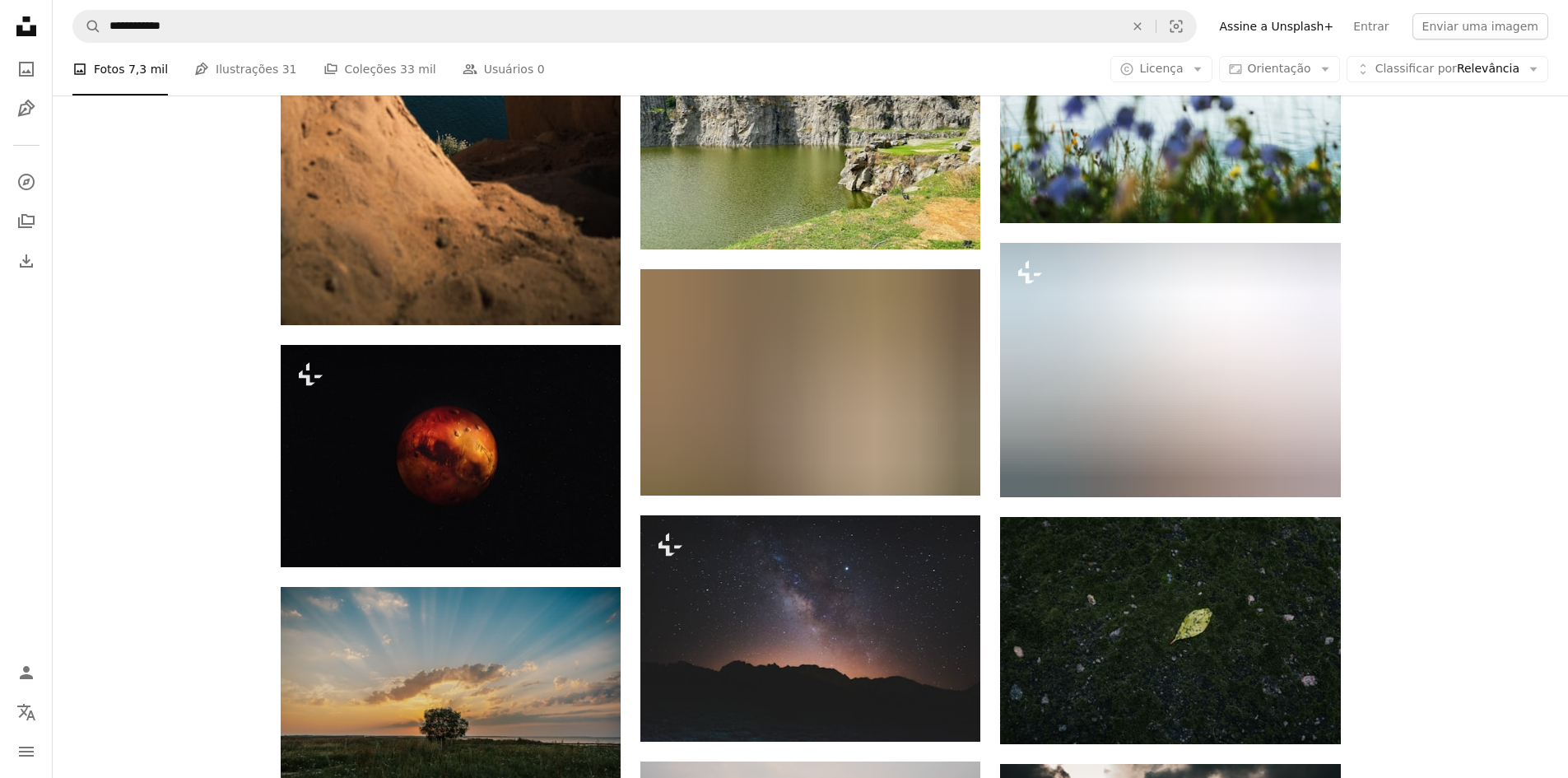
scroll to position [109910, 0]
